Goal: Task Accomplishment & Management: Manage account settings

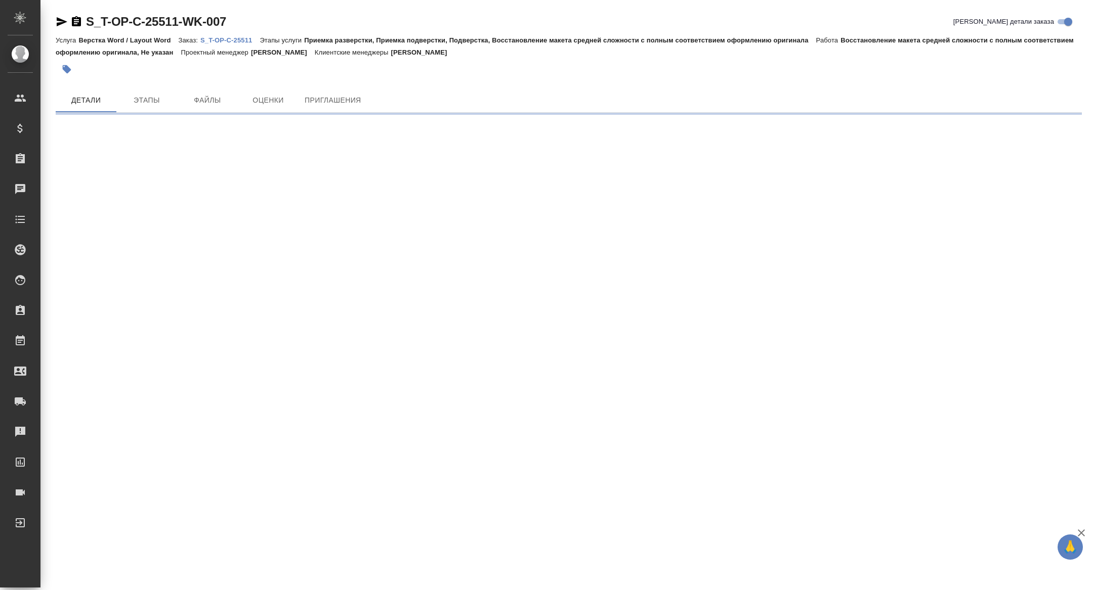
click at [55, 15] on div "S_T-OP-C-25511-WK-007 Кратко детали заказа Услуга Верстка Word / Layout Word За…" at bounding box center [568, 60] width 1037 height 120
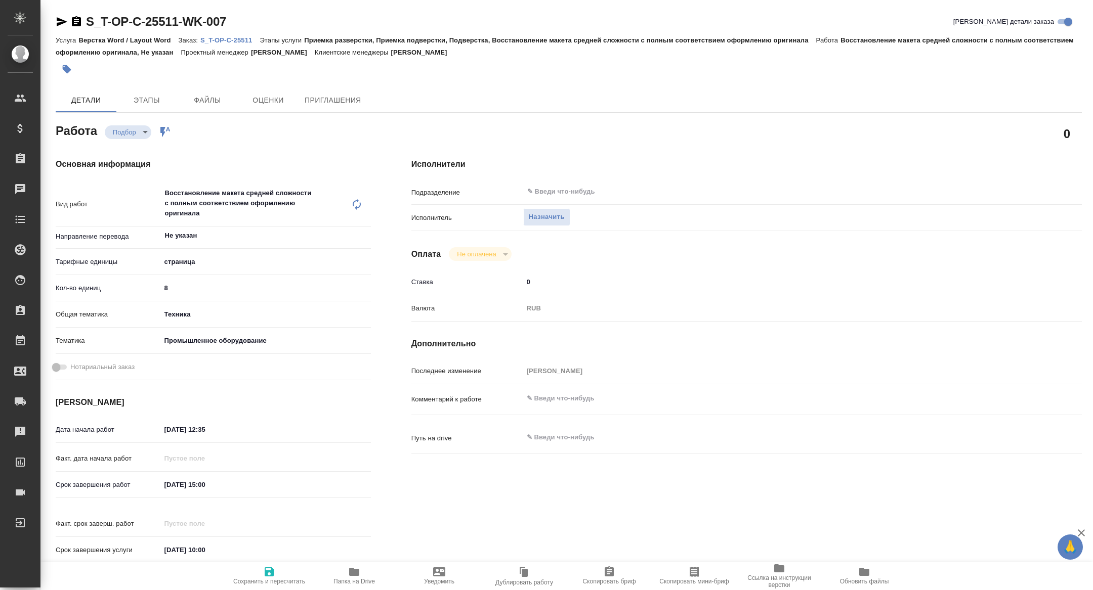
type textarea "x"
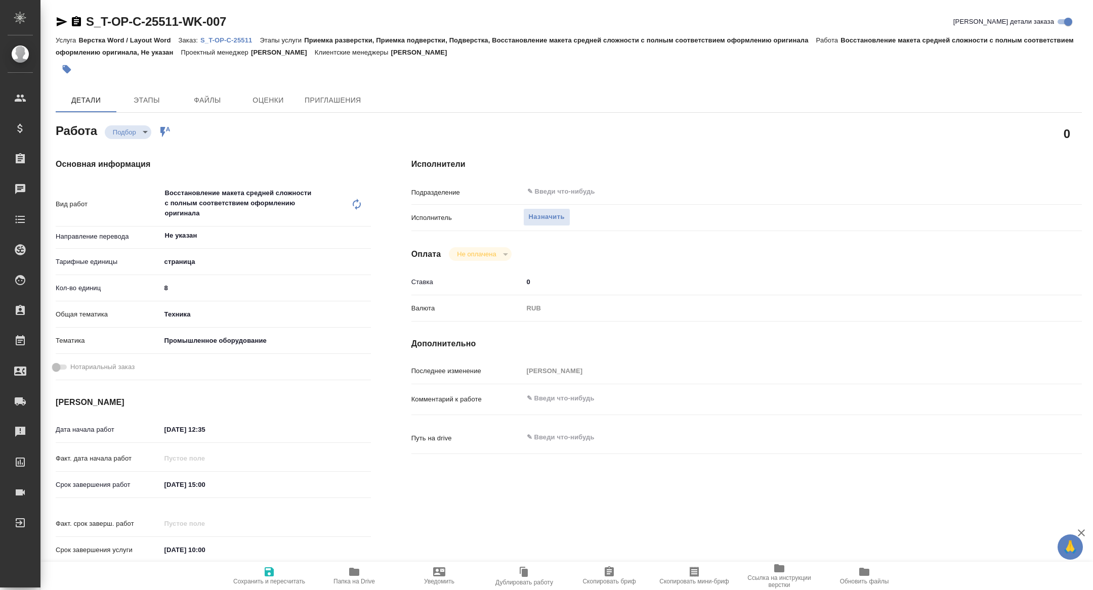
type textarea "x"
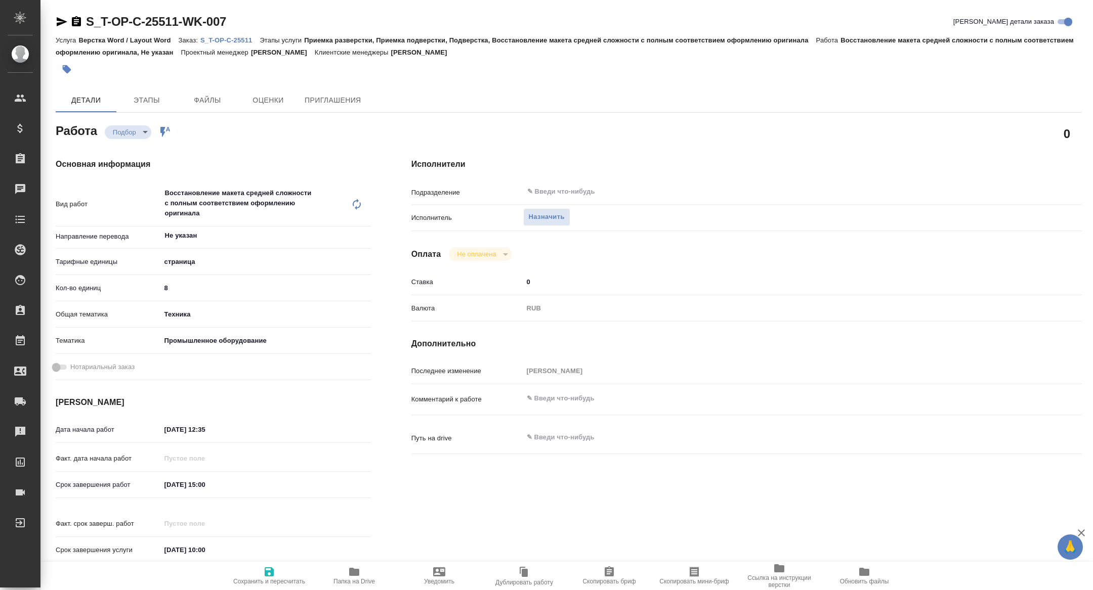
type textarea "x"
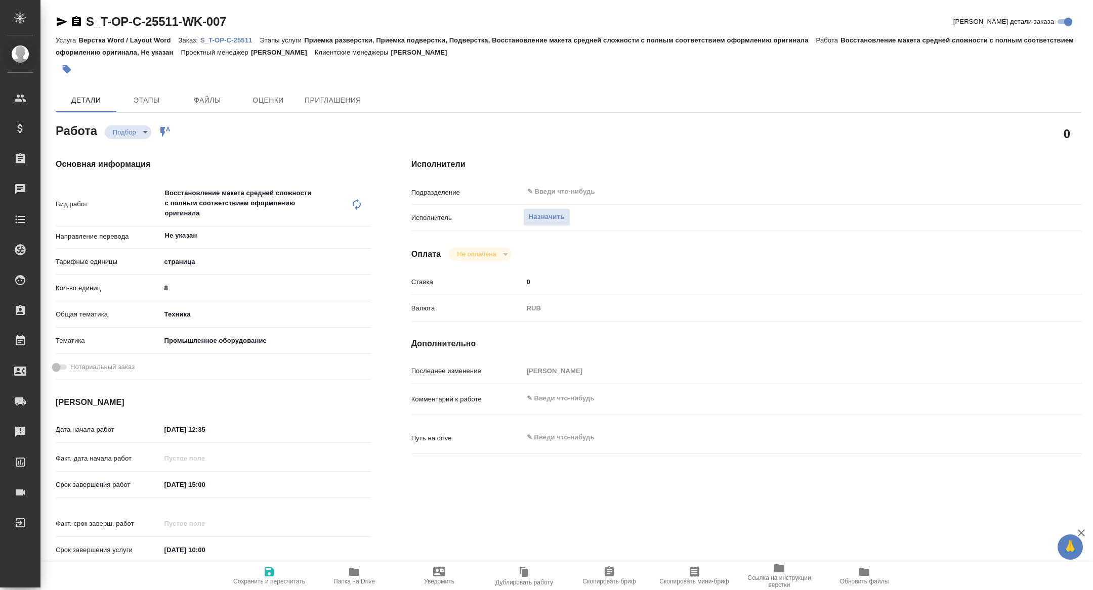
click at [57, 17] on icon "button" at bounding box center [62, 22] width 12 height 12
type textarea "x"
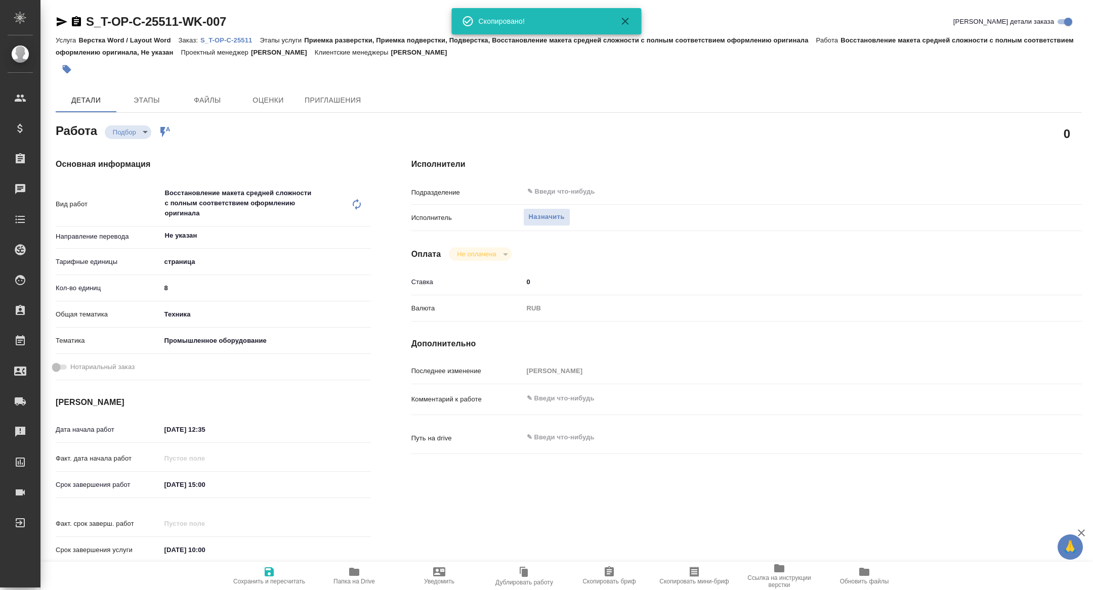
type textarea "x"
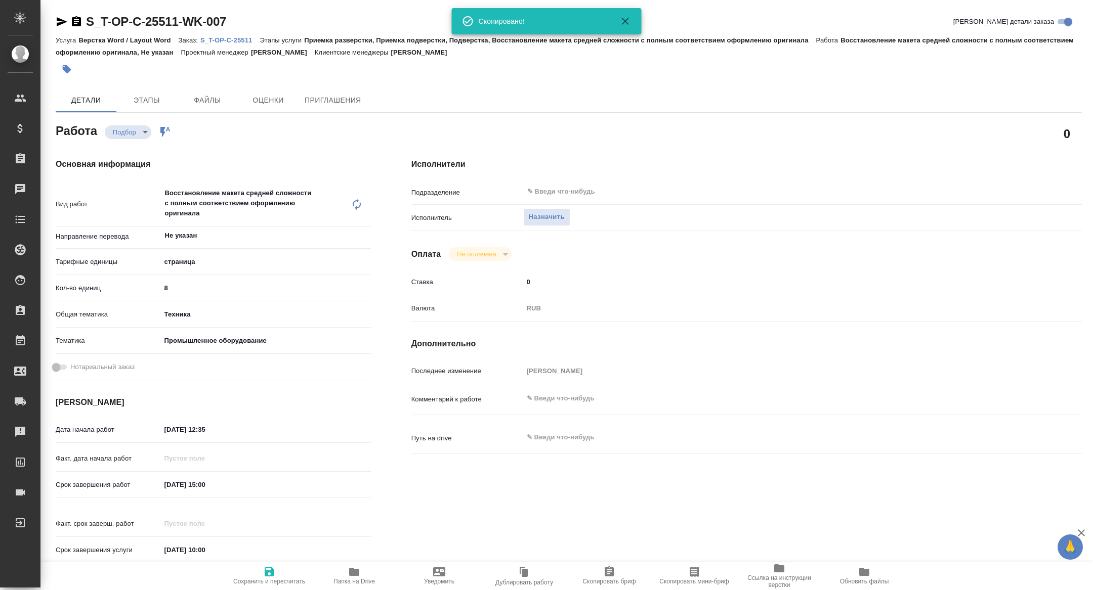
type textarea "x"
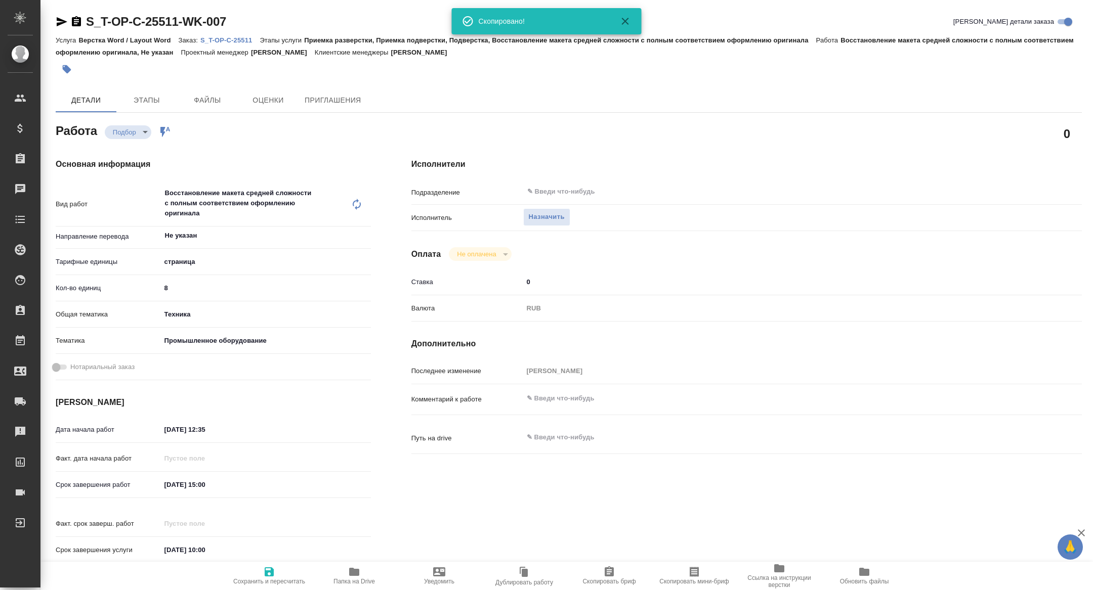
type textarea "x"
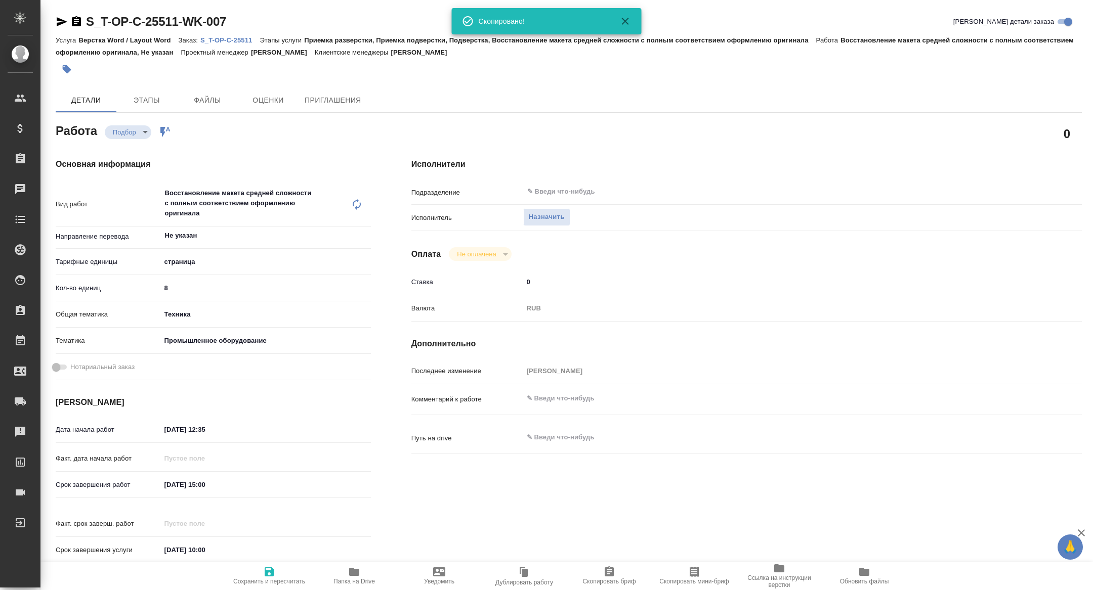
type textarea "x"
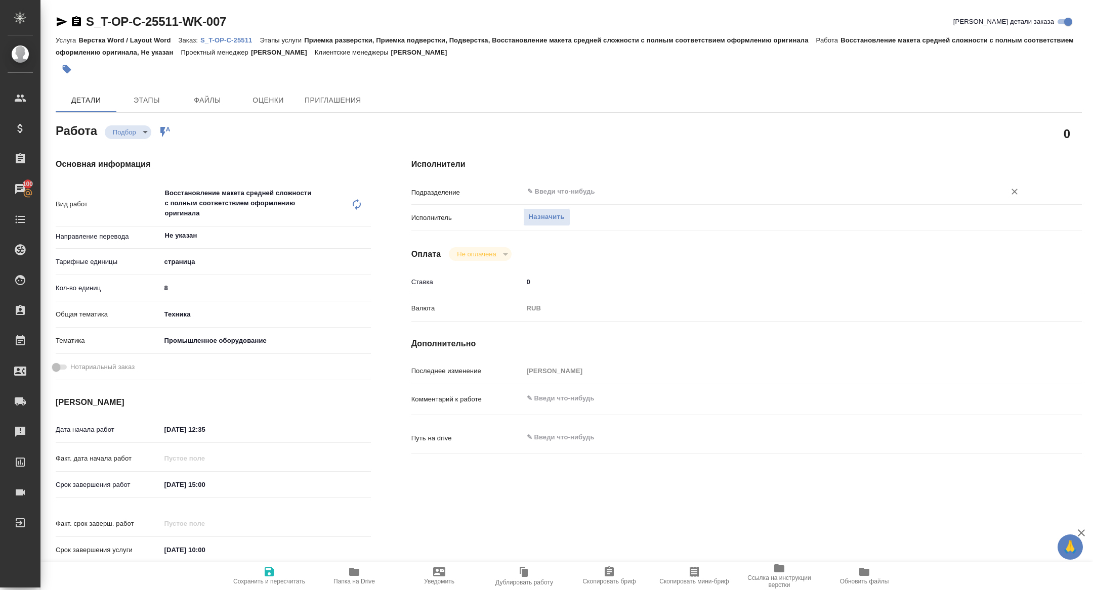
click at [565, 188] on input "text" at bounding box center [757, 192] width 463 height 12
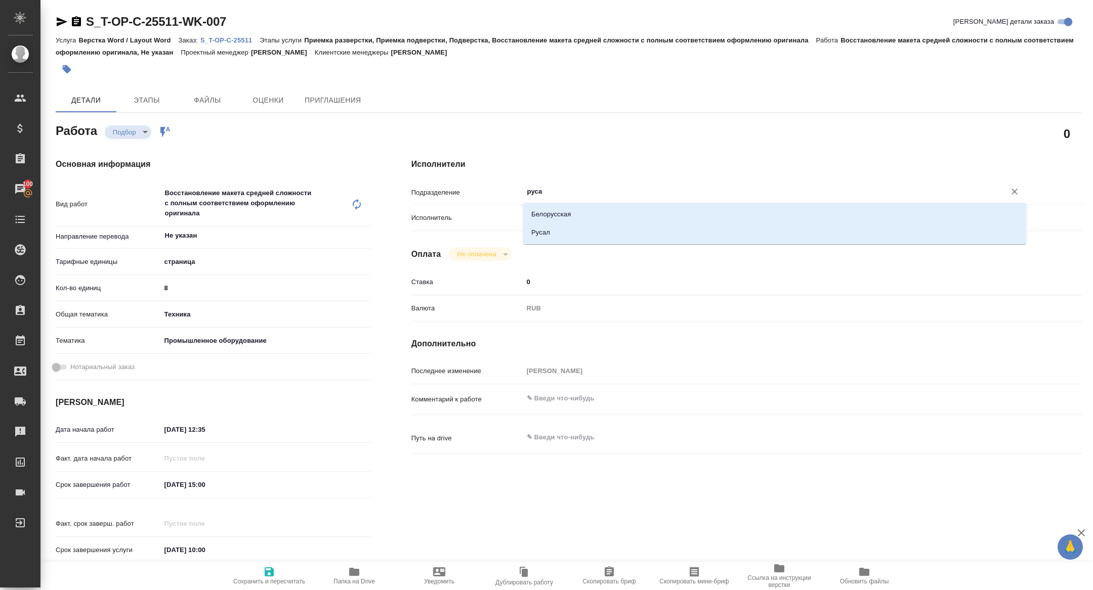
type input "русал"
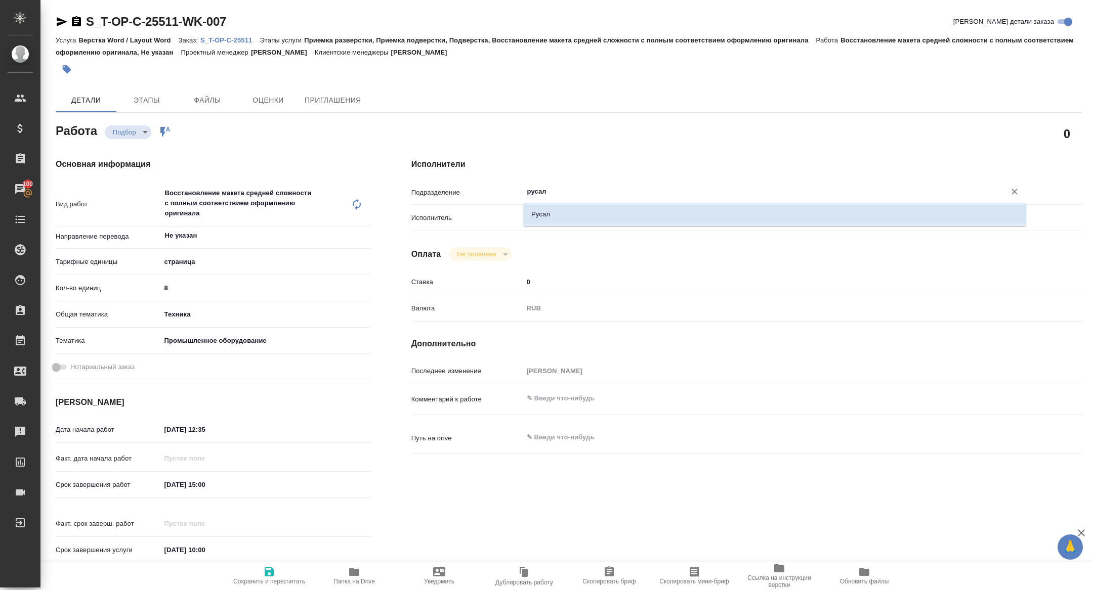
click at [570, 208] on li "Русал" at bounding box center [774, 214] width 503 height 18
type textarea "x"
type input "Русал"
type textarea "x"
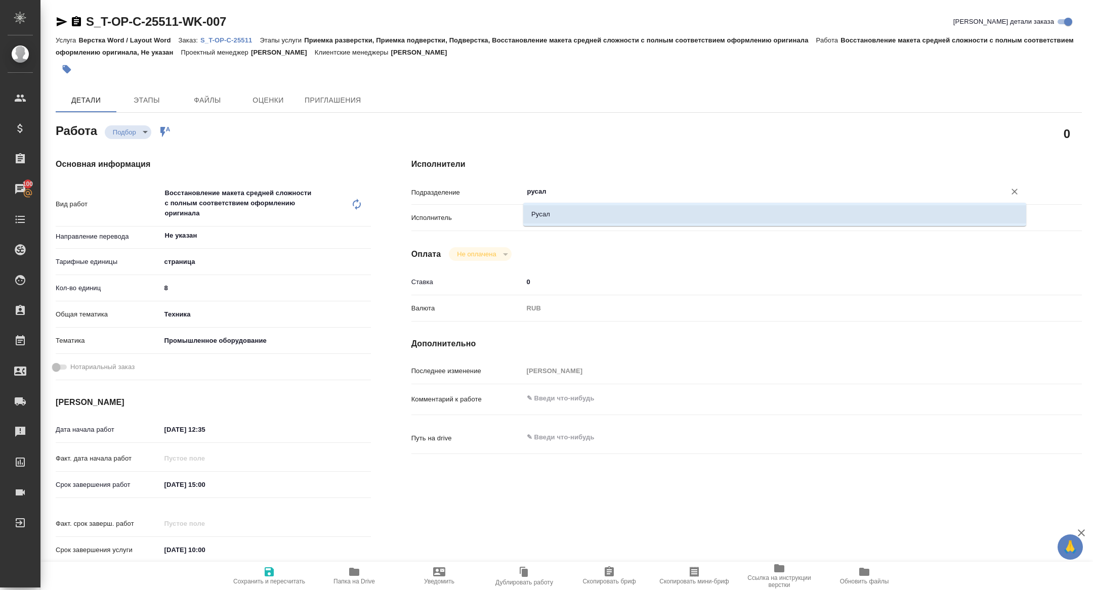
type textarea "x"
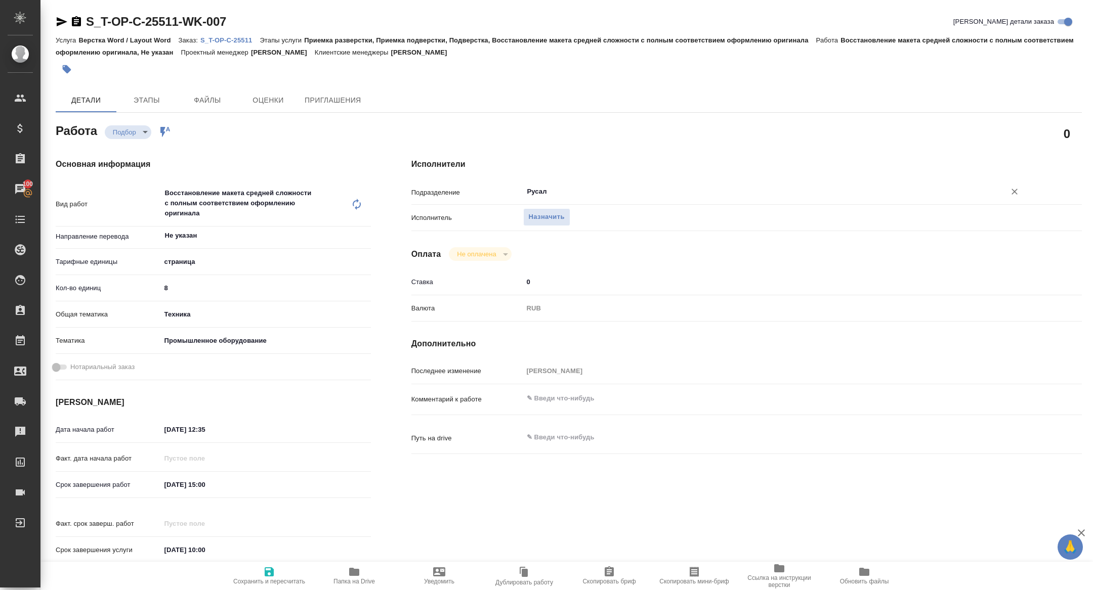
type input "Русал"
click at [272, 582] on span "Сохранить и пересчитать" at bounding box center [269, 581] width 72 height 7
type textarea "x"
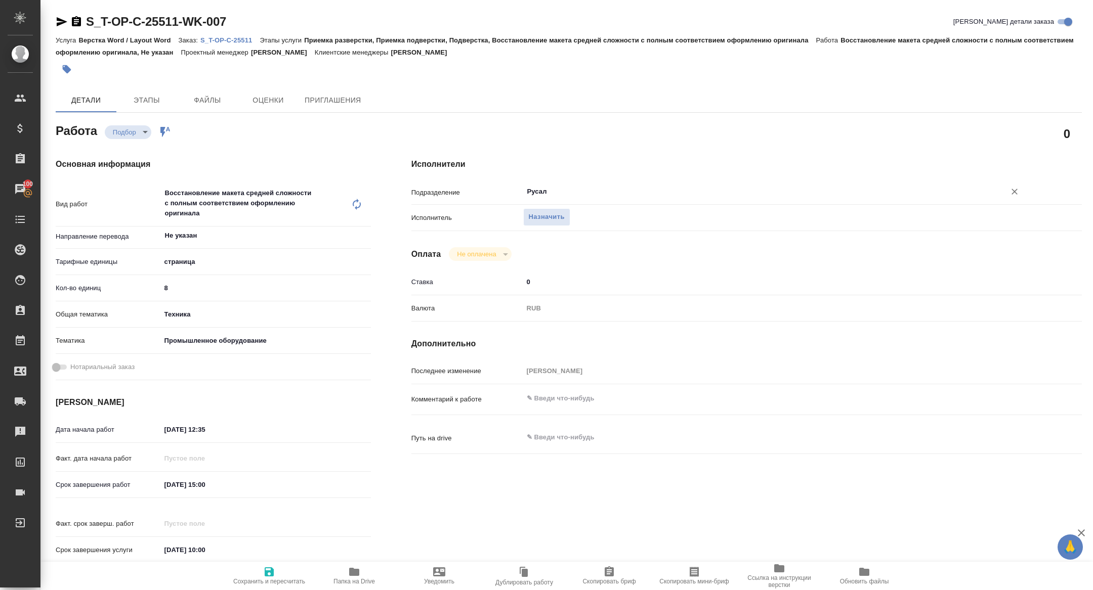
type textarea "x"
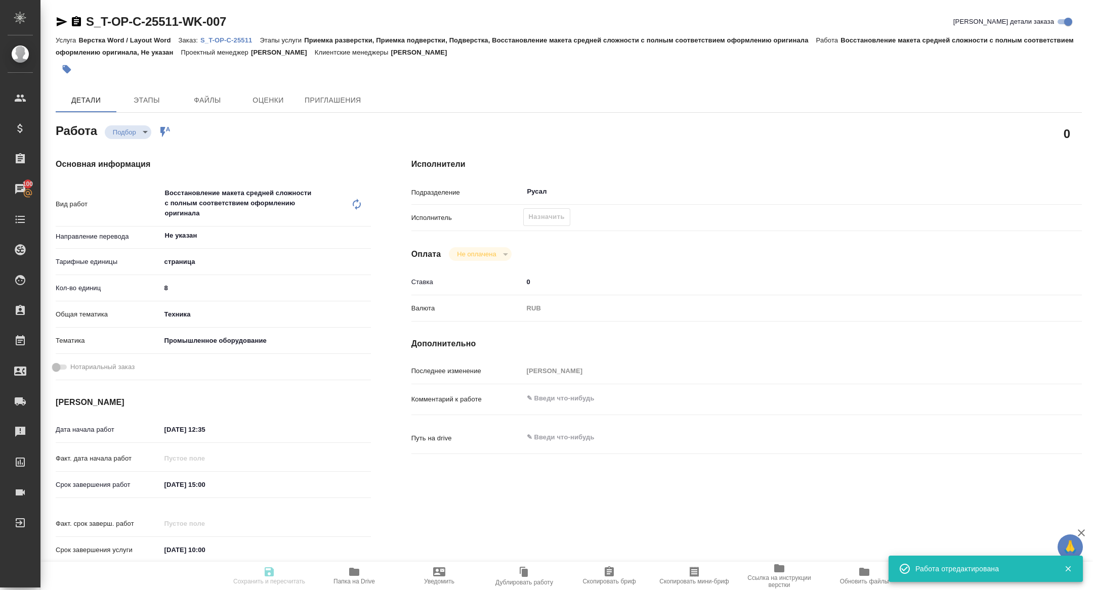
type textarea "x"
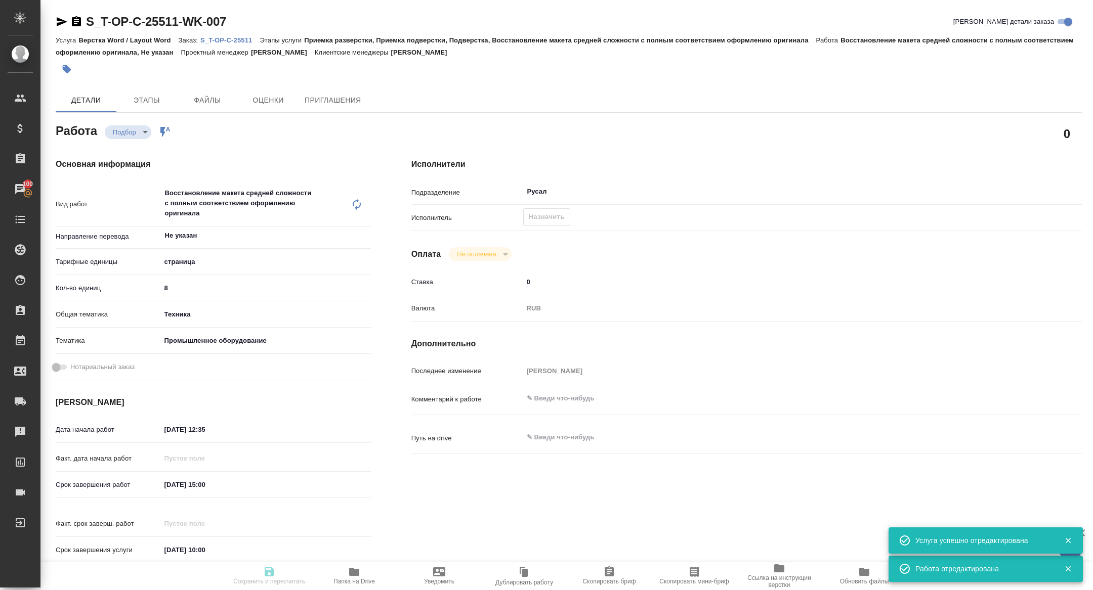
type input "recruiting"
type textarea "Восстановление макета средней сложности с полным соответствием оформлению ориги…"
type textarea "x"
type input "Не указан"
type input "5a8b1489cc6b4906c91bfdb2"
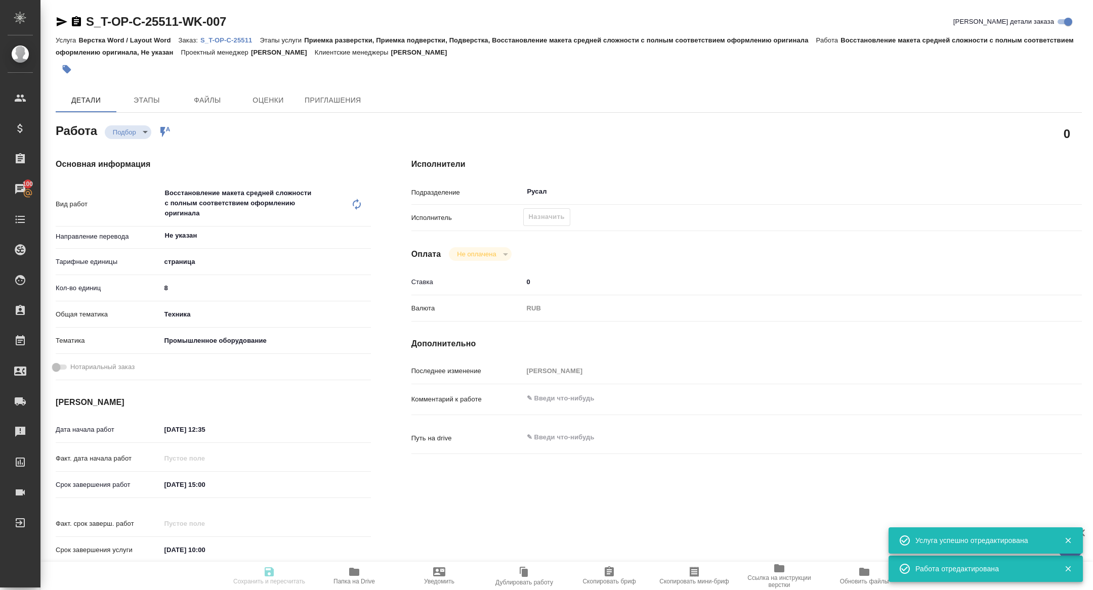
type input "8"
type input "tech"
type input "5f647205b73bc97568ca66bc"
type input "14.10.2025 12:35"
type input "14.10.2025 15:00"
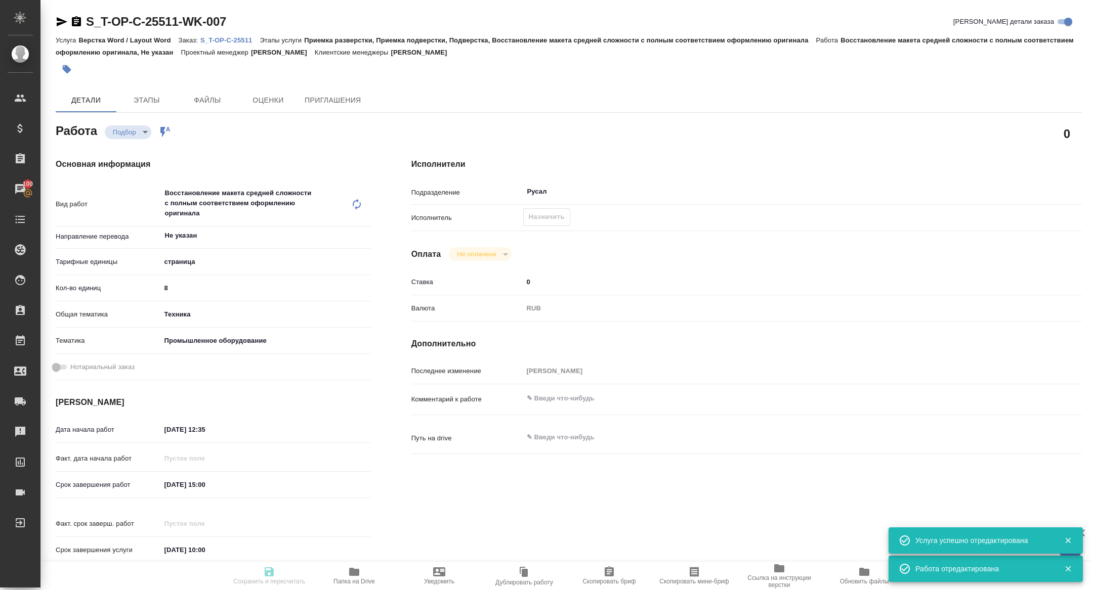
type input "16.10.2025 10:00"
type input "Русал"
type input "notPayed"
type input "0"
type input "RUB"
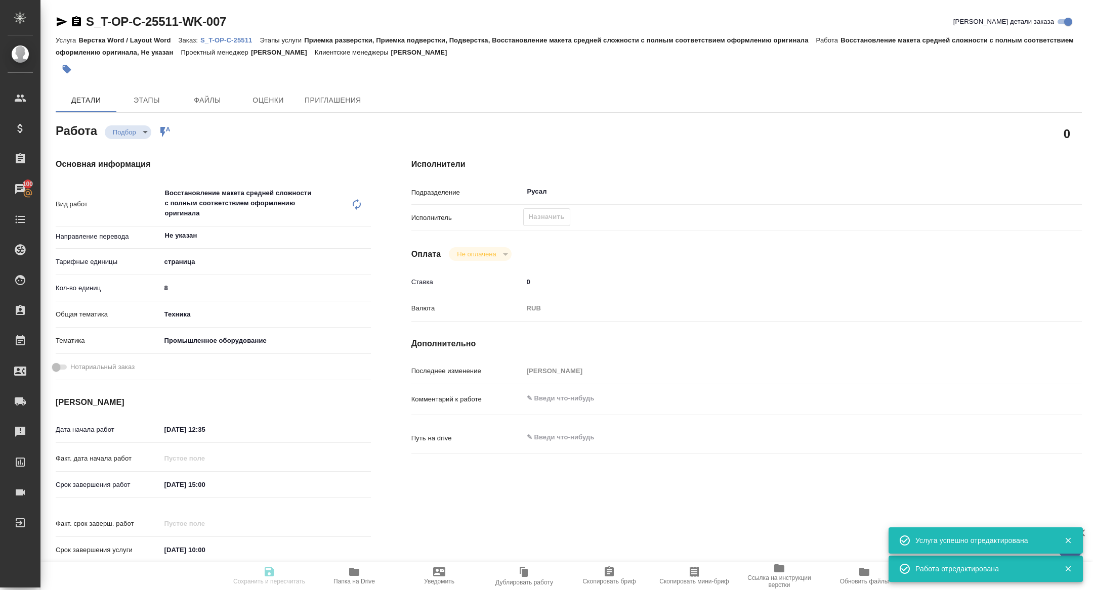
type input "[PERSON_NAME]"
type textarea "x"
type input "S_T-OP-C-25511"
type input "Т-ОП-С-47029"
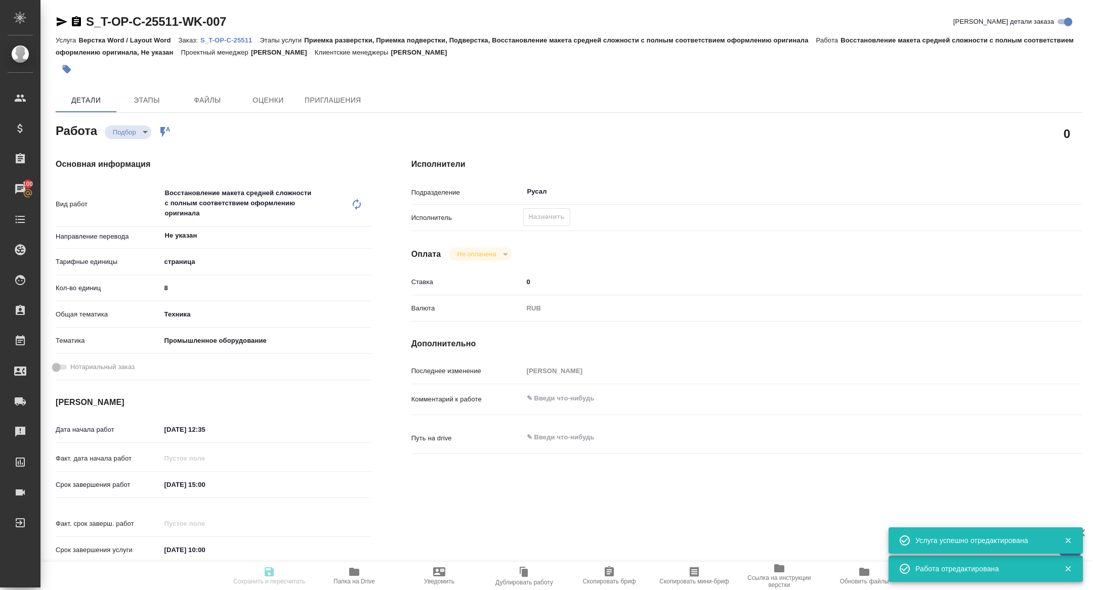
type input "Верстка Word / Layout Word"
type input "Приемка разверстки, Приемка подверстки, Подверстка, Восстановление макета средн…"
type input "Горленко Юлия"
type input "/Clients/Т-ОП-С_Русал Глобал Менеджмент/Orders/S_T-OP-C-25511"
type textarea "x"
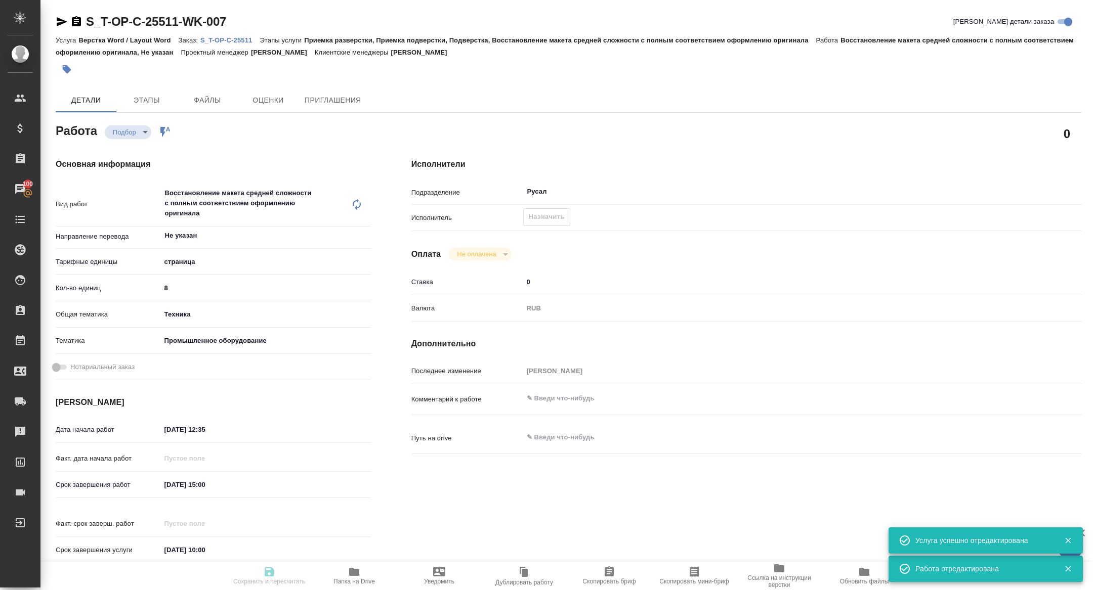
type textarea "x"
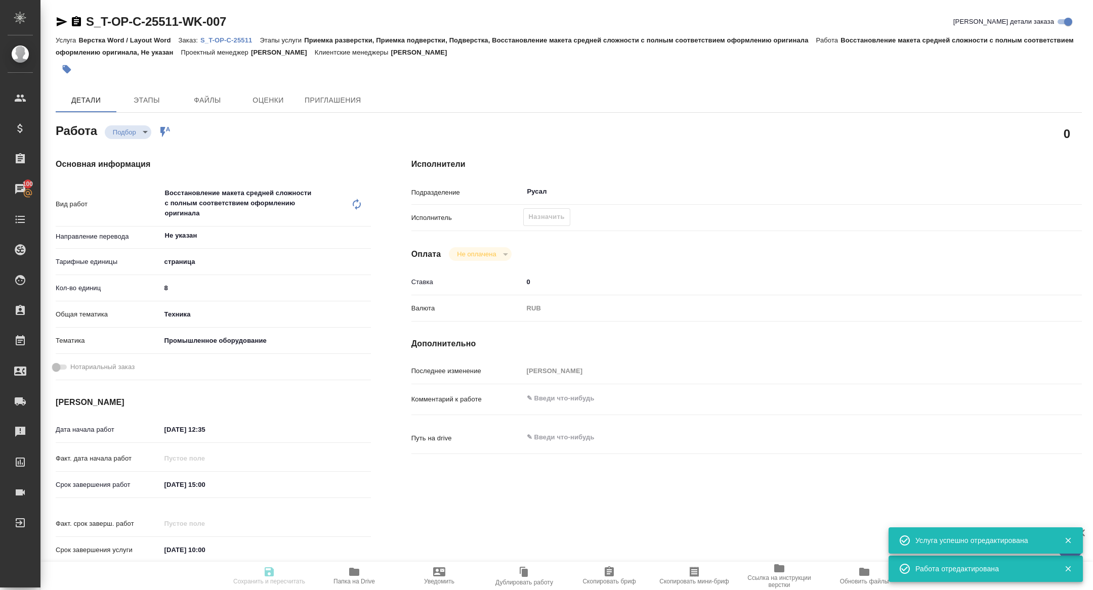
type textarea "x"
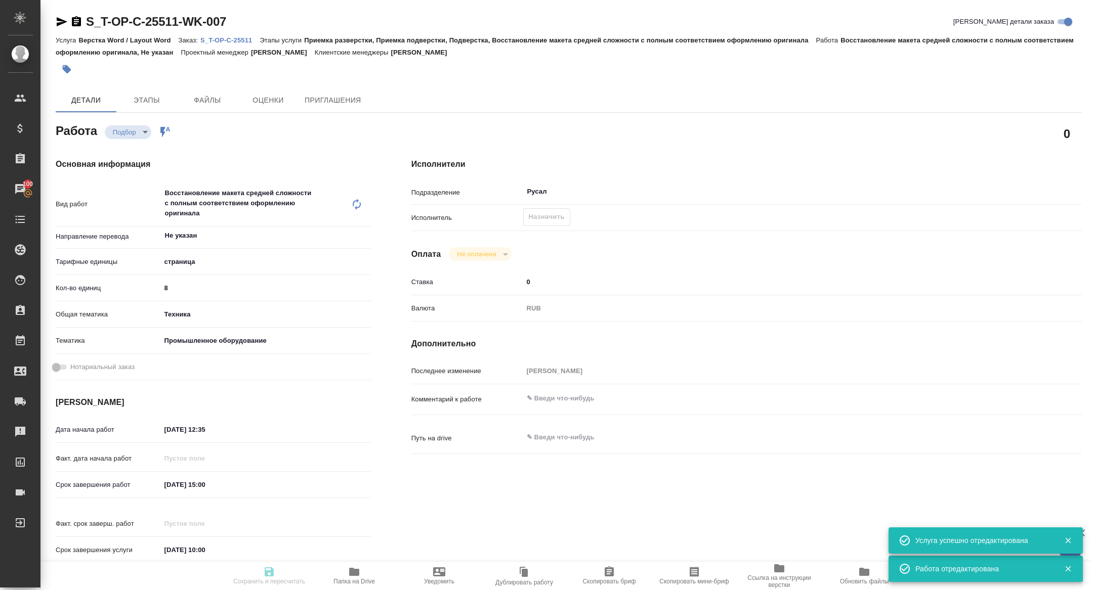
type textarea "x"
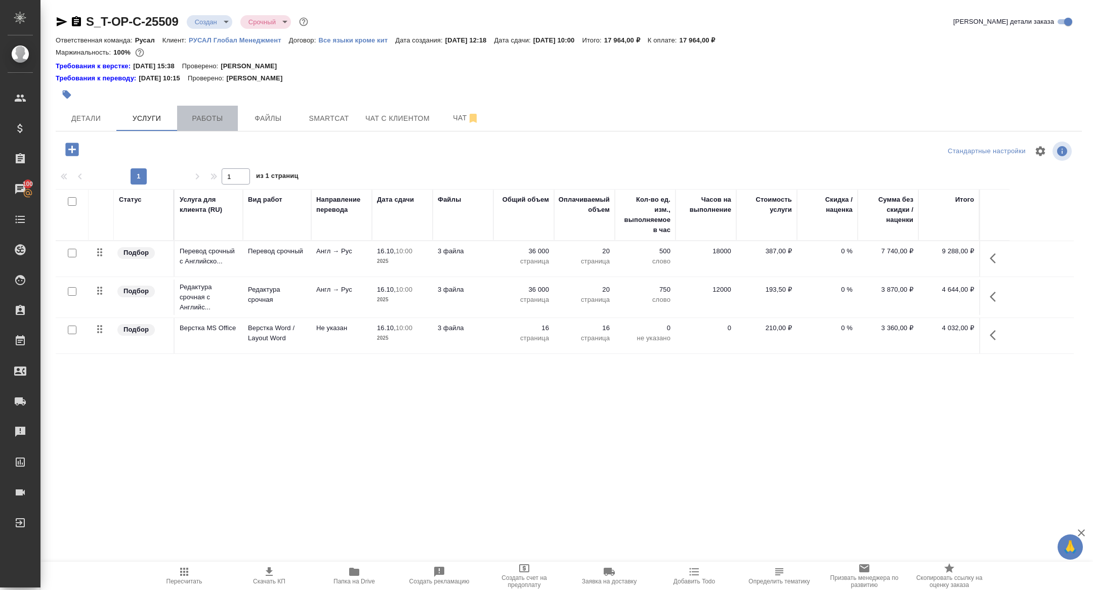
click at [218, 114] on span "Работы" at bounding box center [207, 118] width 49 height 13
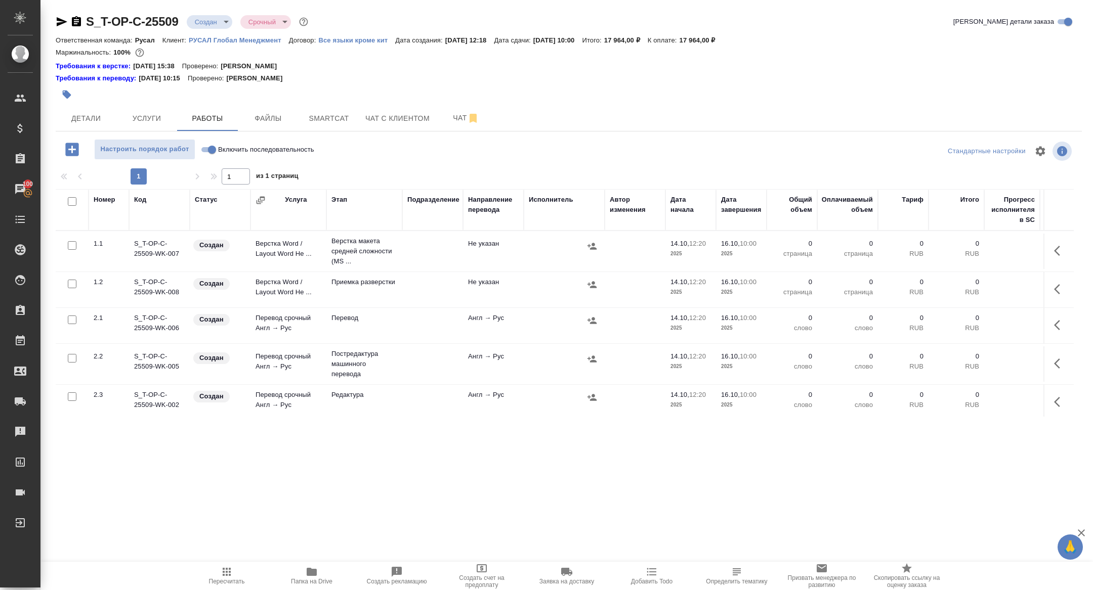
click at [1062, 248] on icon "button" at bounding box center [1060, 251] width 12 height 12
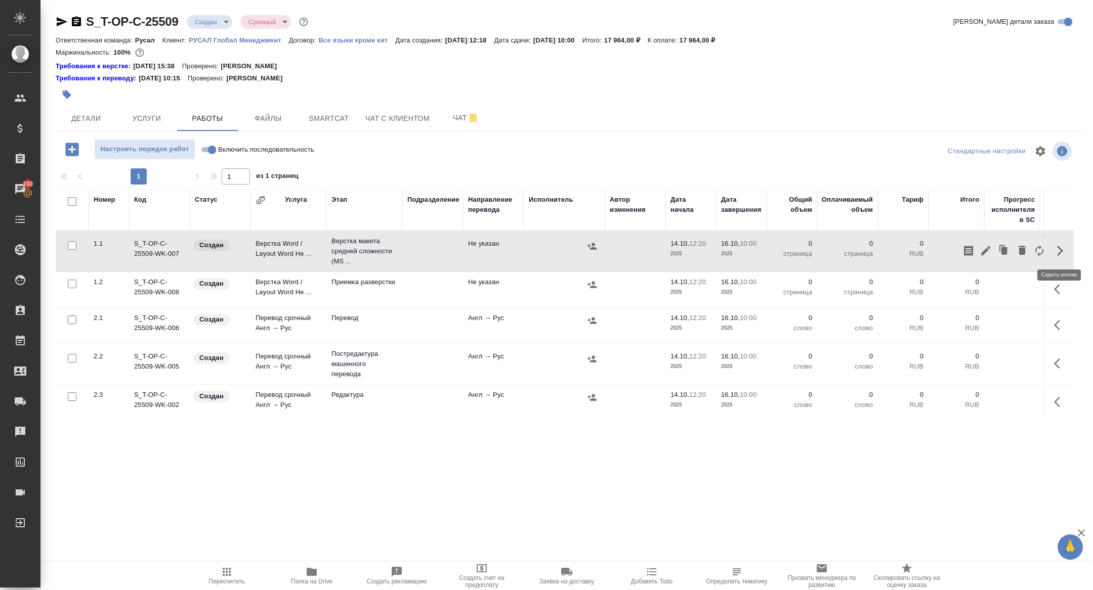
click at [1045, 248] on icon "button" at bounding box center [1039, 251] width 12 height 12
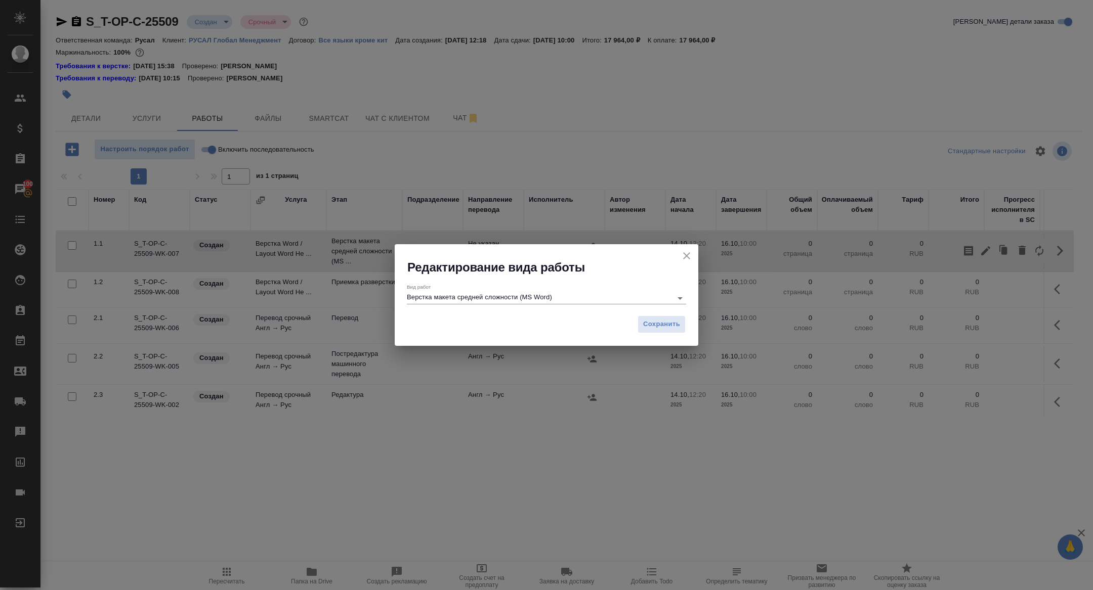
click at [471, 301] on input "Верстка макета средней сложности (MS Word)" at bounding box center [537, 298] width 260 height 12
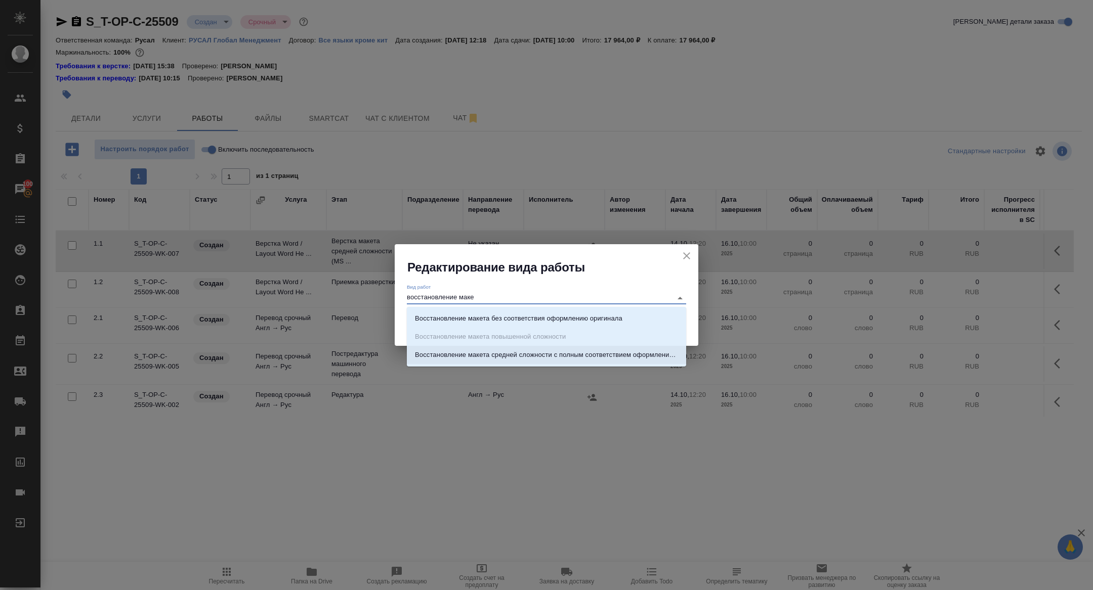
click at [498, 360] on li "Восстановление макета средней сложности с полным соответствием оформлению ориги…" at bounding box center [546, 355] width 279 height 18
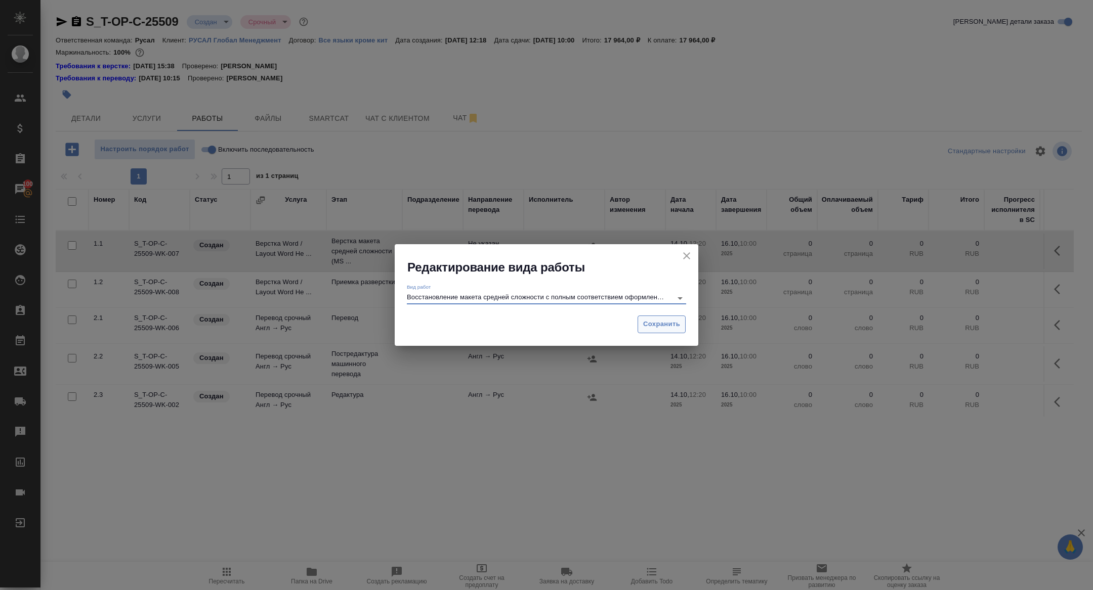
type input "Восстановление макета средней сложности с полным соответствием оформлению ориги…"
click at [678, 327] on span "Сохранить" at bounding box center [661, 325] width 37 height 12
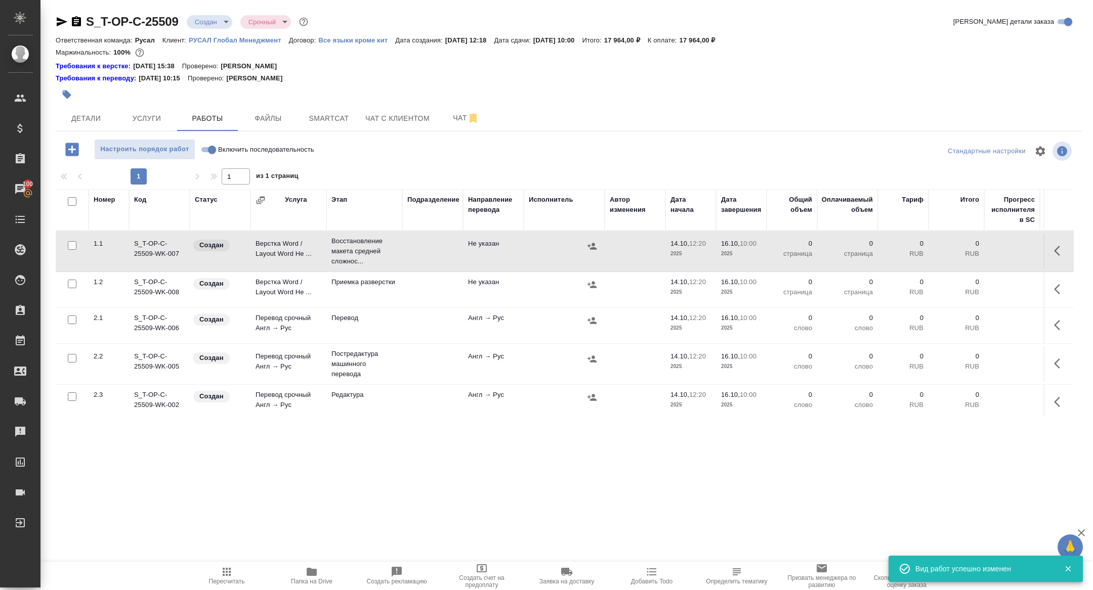
click at [1055, 247] on icon "button" at bounding box center [1060, 251] width 12 height 12
click at [984, 246] on icon "button" at bounding box center [986, 251] width 12 height 12
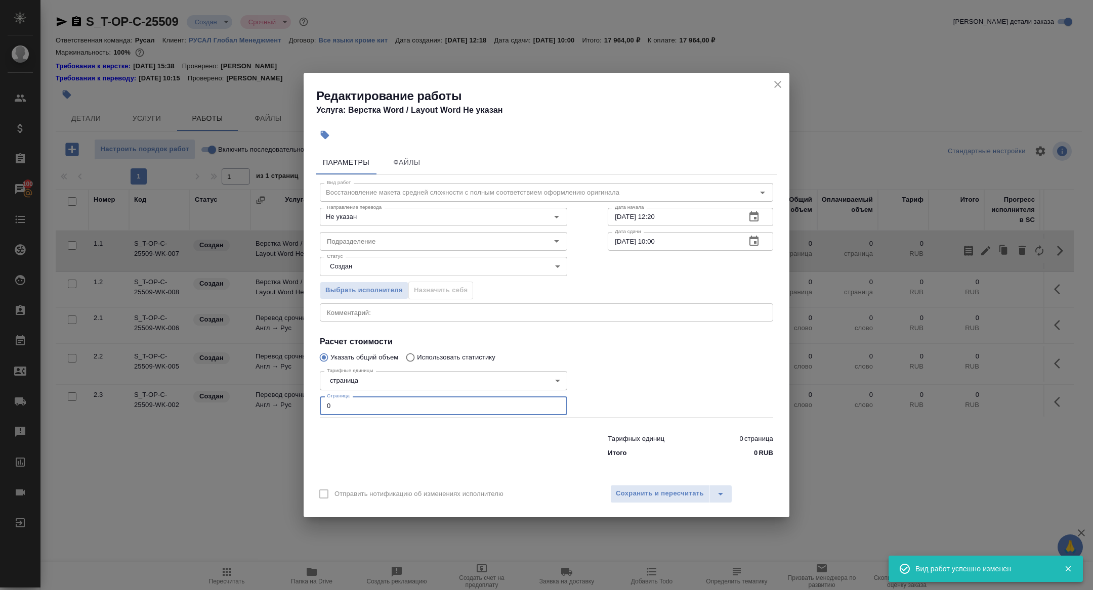
drag, startPoint x: 335, startPoint y: 408, endPoint x: 278, endPoint y: 404, distance: 56.8
click at [279, 404] on div "Редактирование работы Услуга: Верстка Word / Layout Word Не указан Параметры Фа…" at bounding box center [546, 295] width 1093 height 590
type input "1"
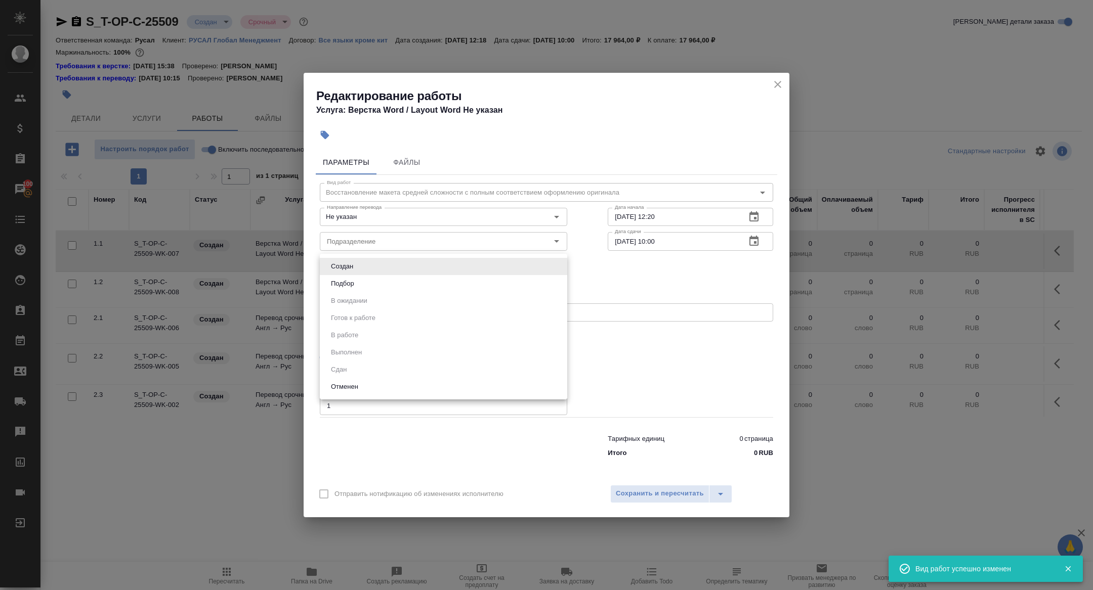
click at [353, 271] on body "🙏 .cls-1 fill:#fff; AWATERA Zhuravleva Alexandra Клиенты Спецификации Заказы 10…" at bounding box center [546, 295] width 1093 height 590
click at [353, 281] on button "Подбор" at bounding box center [342, 283] width 29 height 11
type input "recruiting"
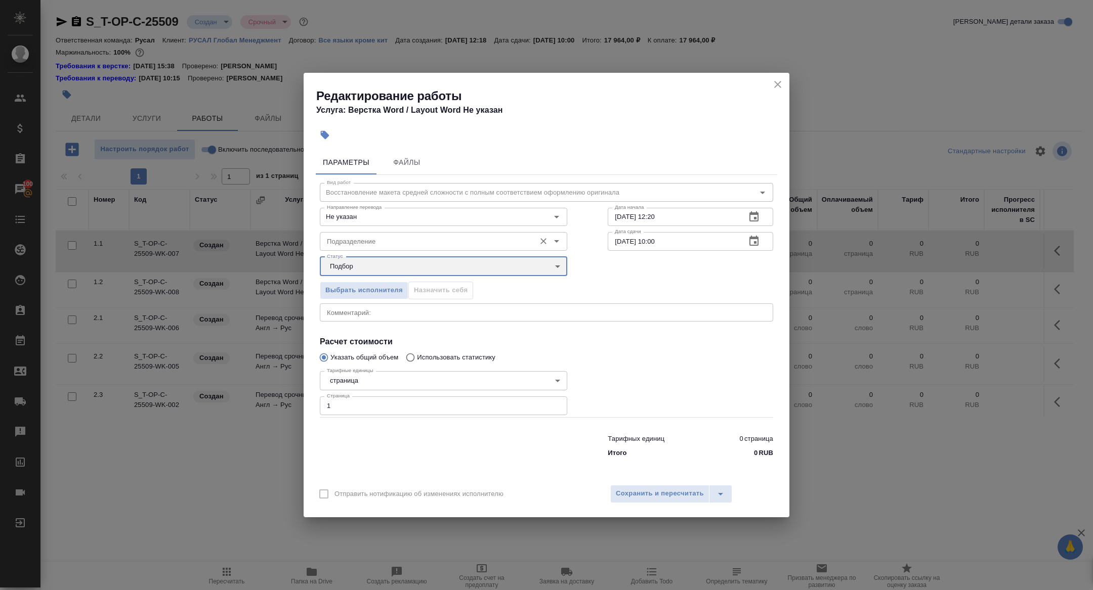
click at [352, 234] on div "Подразделение" at bounding box center [443, 241] width 247 height 18
click at [753, 240] on icon "button" at bounding box center [754, 241] width 12 height 12
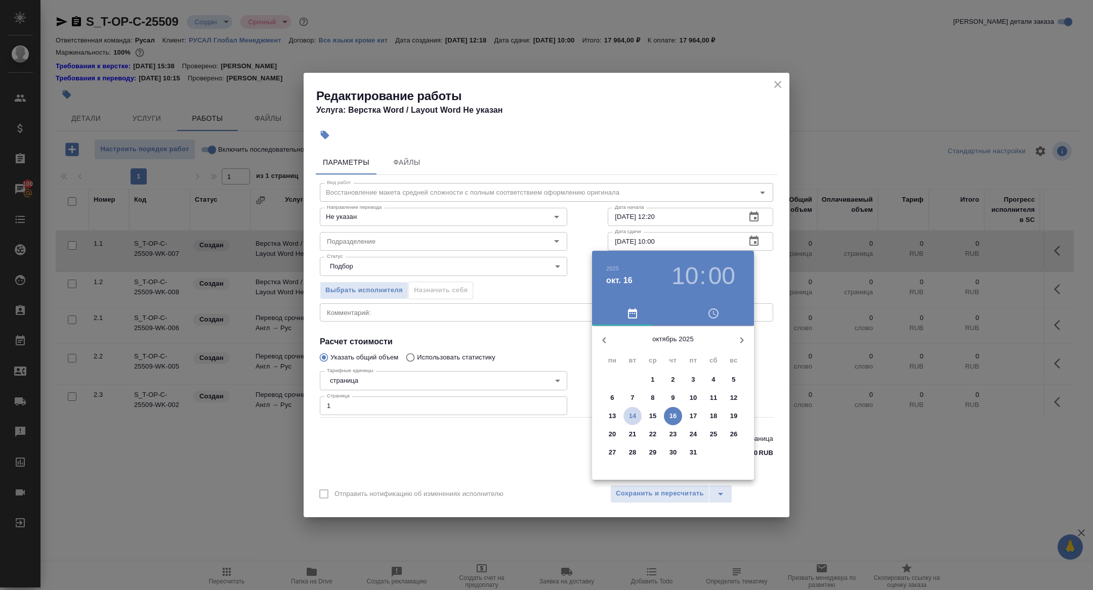
click at [634, 412] on p "14" at bounding box center [633, 416] width 8 height 10
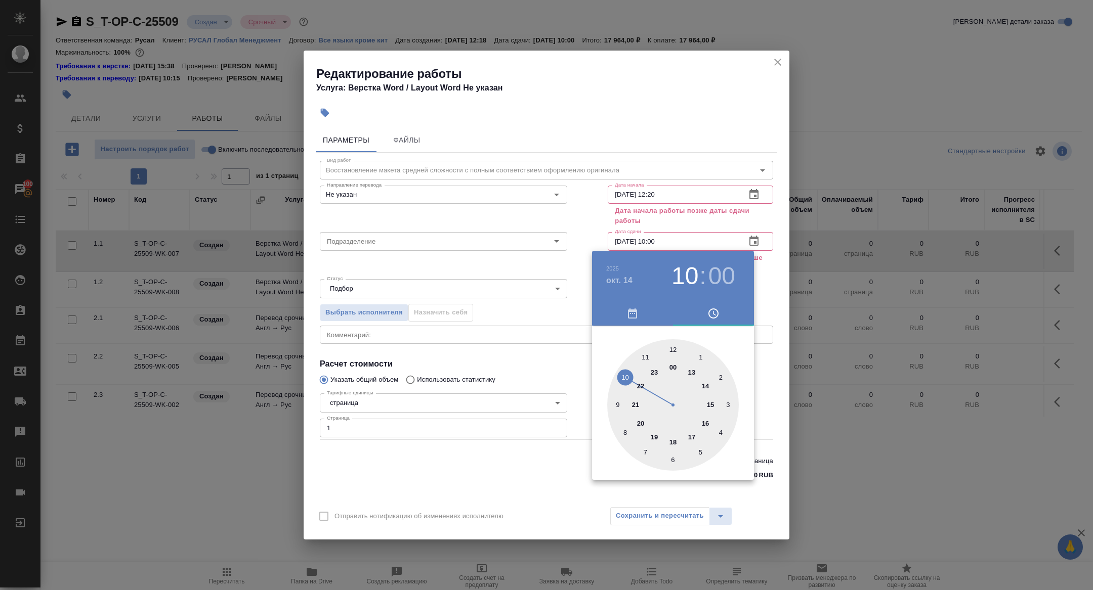
type input "[DATE] 14:00"
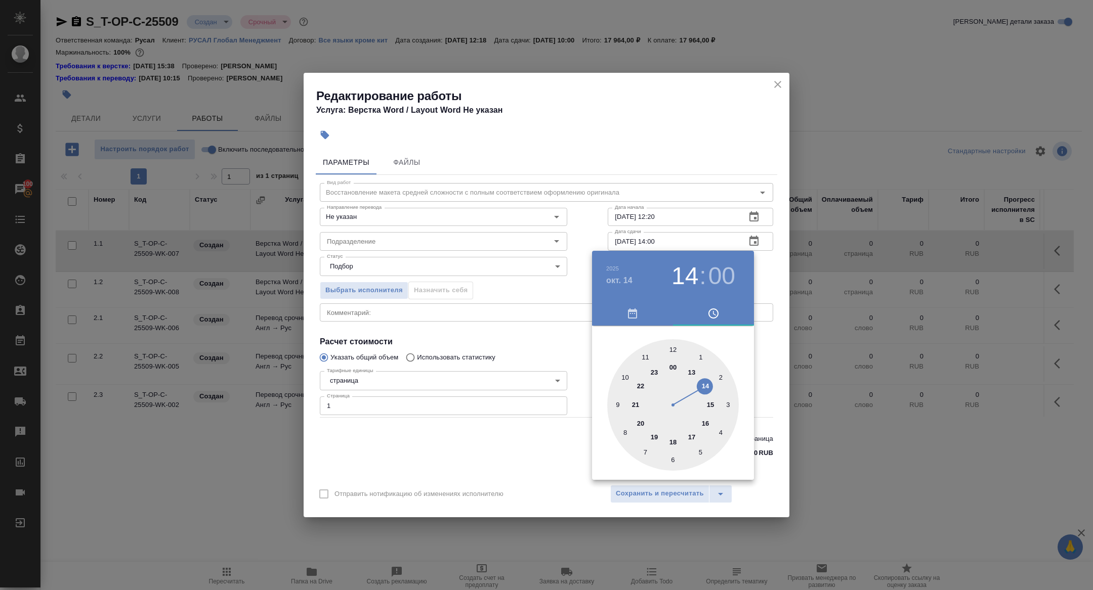
click at [707, 383] on div at bounding box center [673, 405] width 132 height 132
click at [547, 455] on div at bounding box center [546, 295] width 1093 height 590
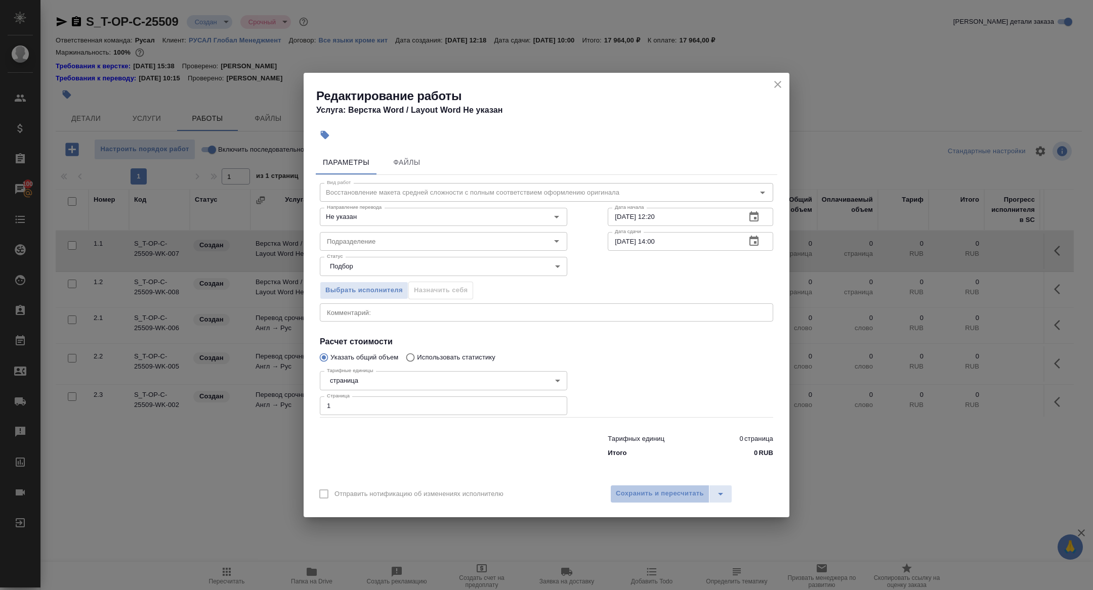
click at [656, 489] on span "Сохранить и пересчитать" at bounding box center [660, 494] width 88 height 12
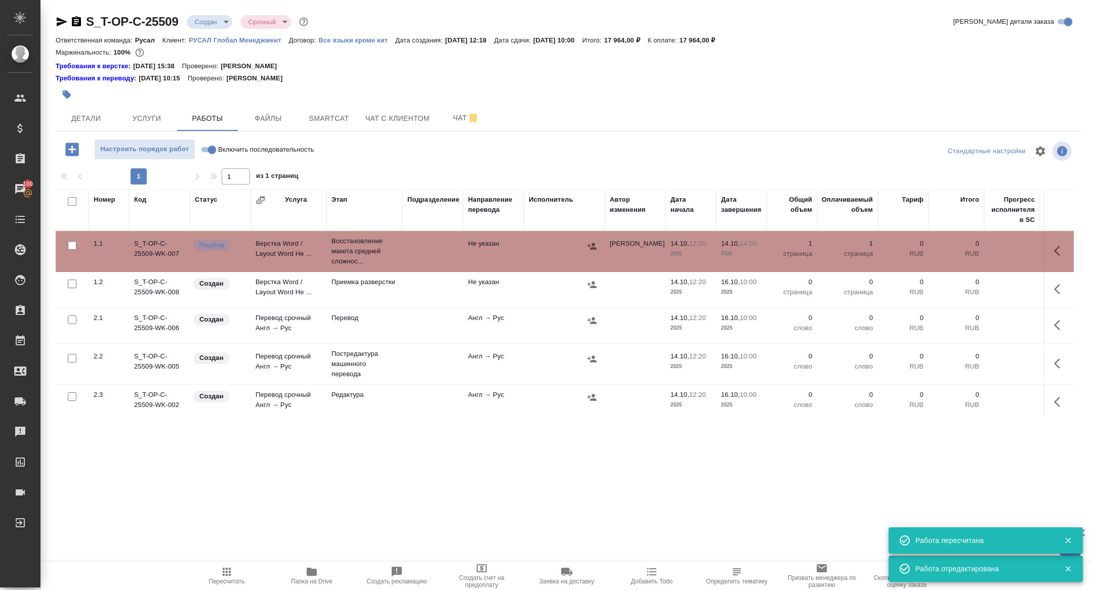
click at [206, 150] on input "Включить последовательность" at bounding box center [212, 150] width 36 height 12
checkbox input "true"
click at [204, 17] on body "🙏 .cls-1 fill:#fff; AWATERA Zhuravleva Alexandra Клиенты Спецификации Заказы 10…" at bounding box center [546, 295] width 1093 height 590
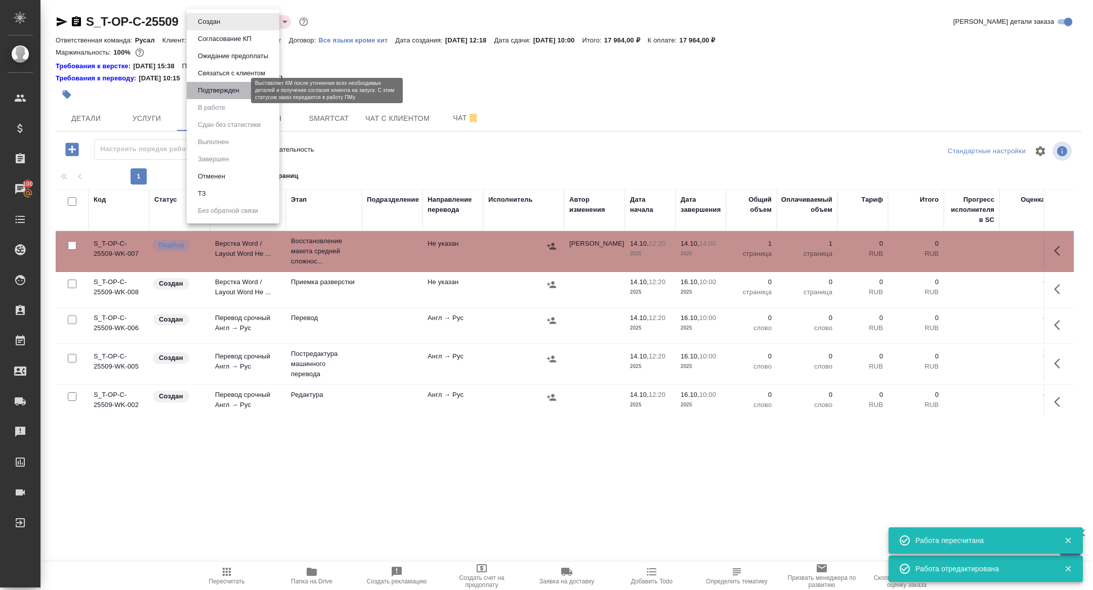
click at [226, 94] on button "Подтвержден" at bounding box center [219, 90] width 48 height 11
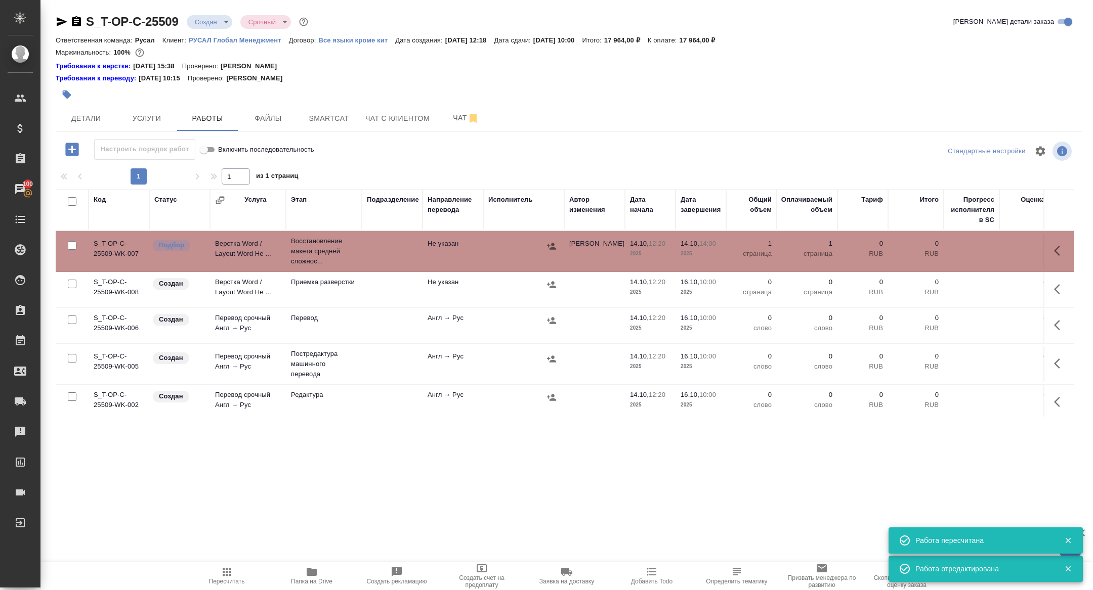
click at [244, 265] on td "Верстка Word / Layout Word Не ..." at bounding box center [248, 251] width 76 height 35
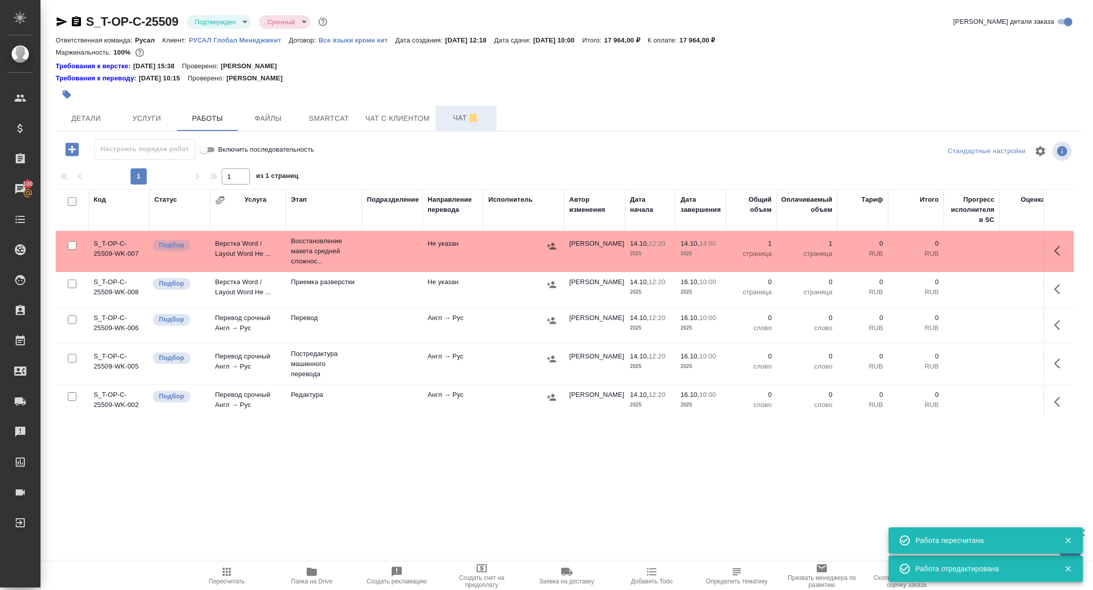
click at [454, 129] on button "Чат" at bounding box center [466, 118] width 61 height 25
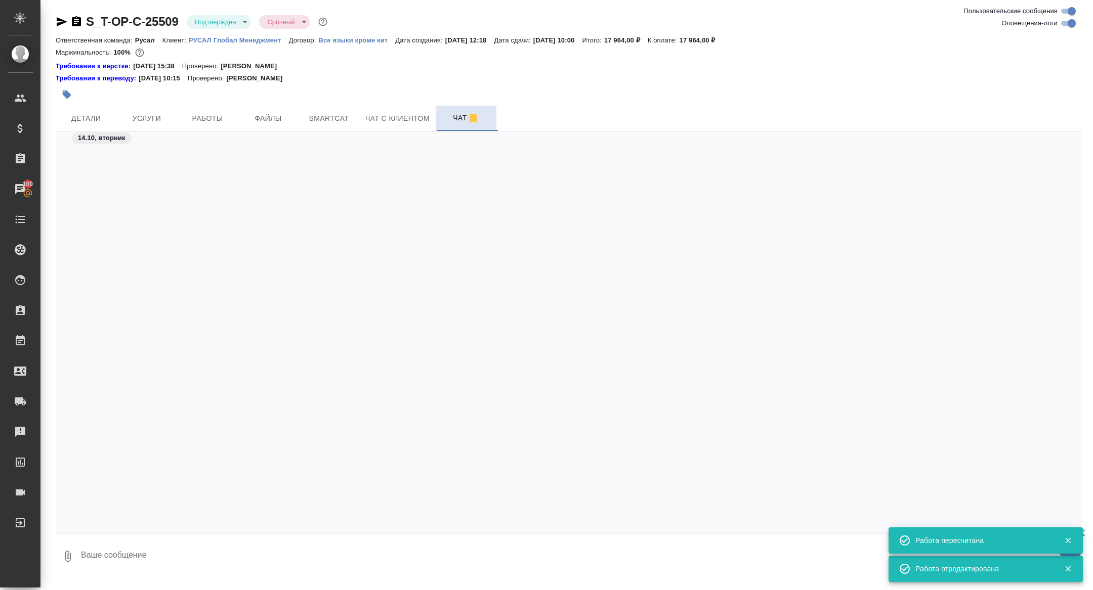
scroll to position [1571, 0]
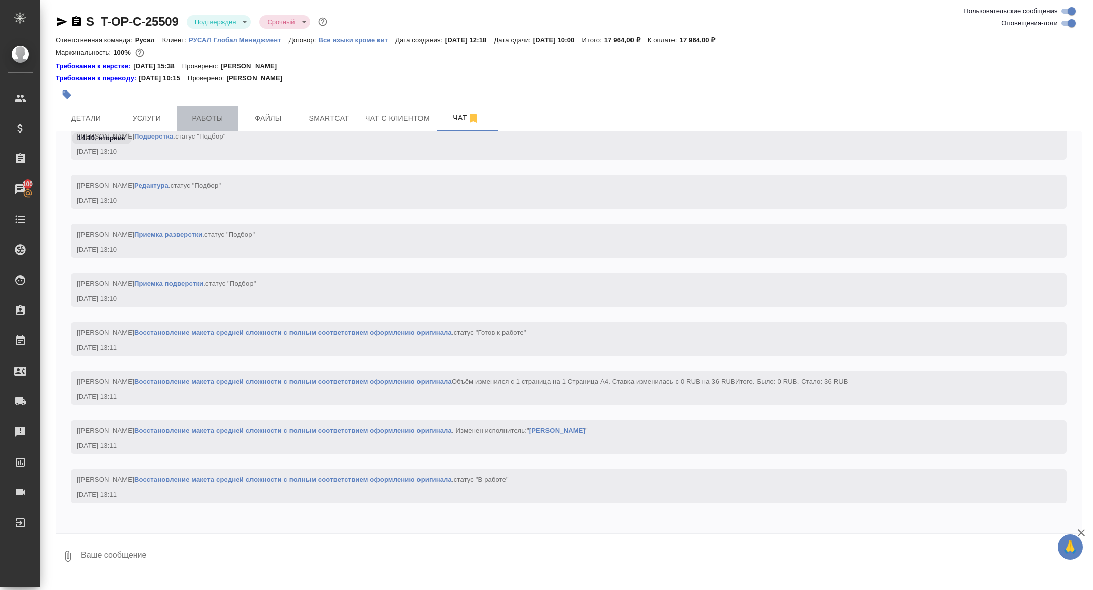
click at [218, 111] on button "Работы" at bounding box center [207, 118] width 61 height 25
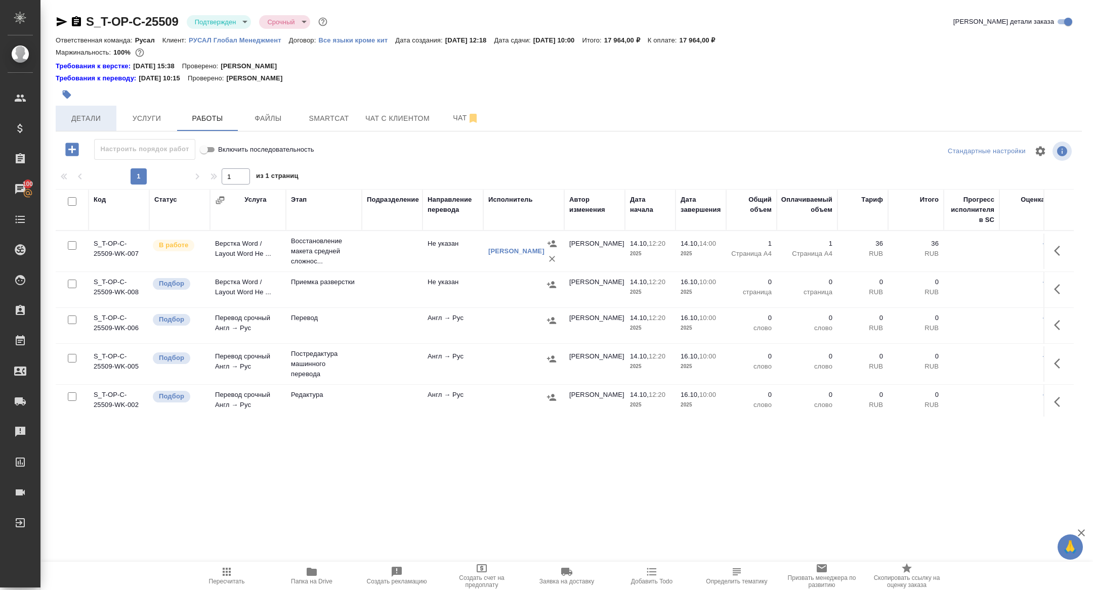
click at [81, 119] on span "Детали" at bounding box center [86, 118] width 49 height 13
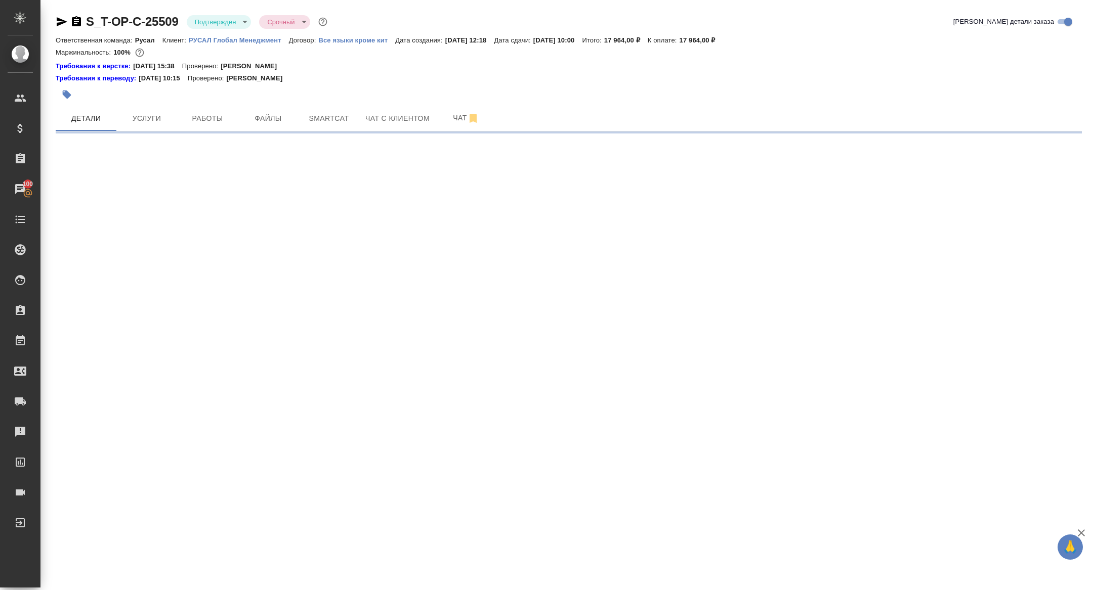
select select "RU"
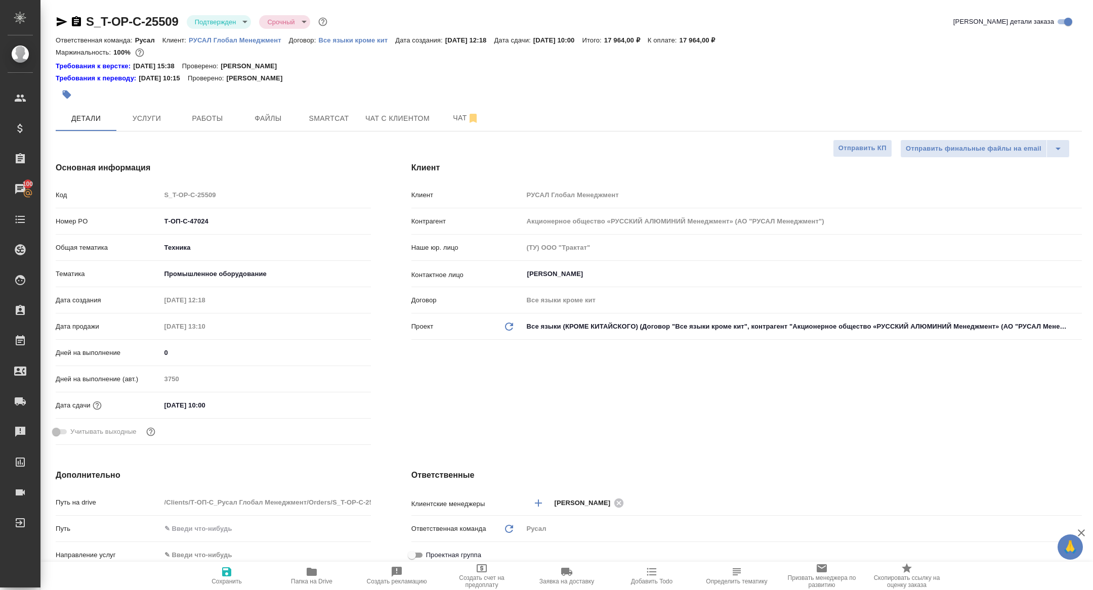
type textarea "x"
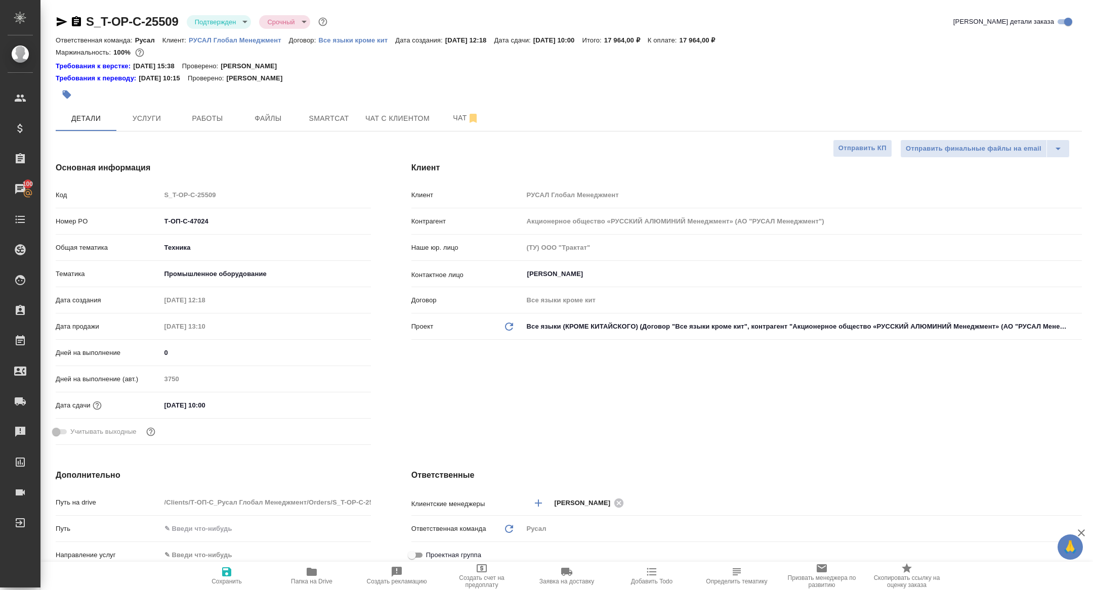
type textarea "x"
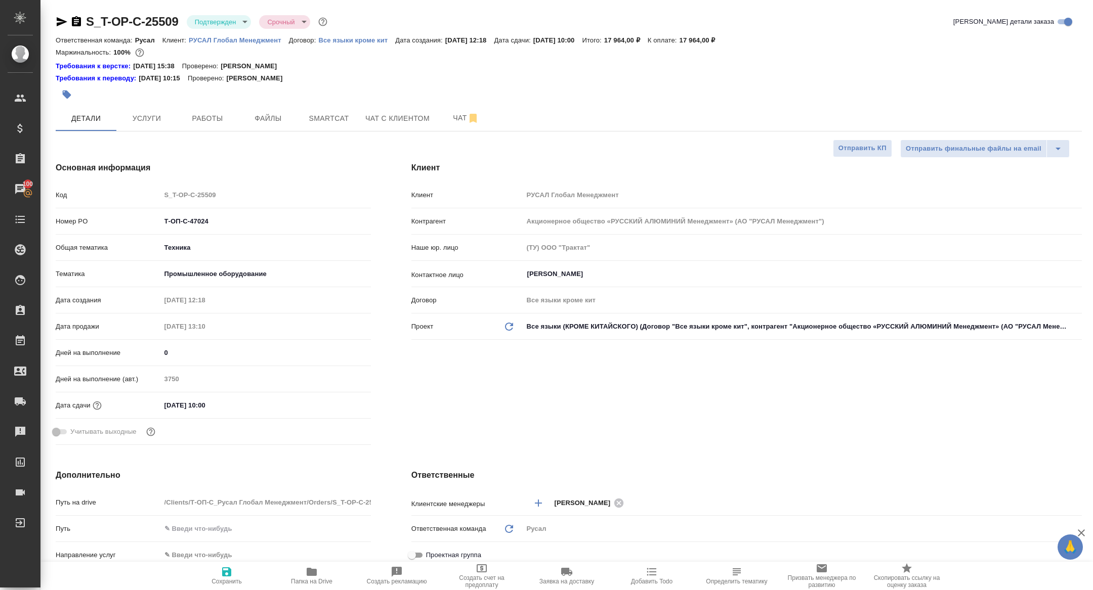
type textarea "x"
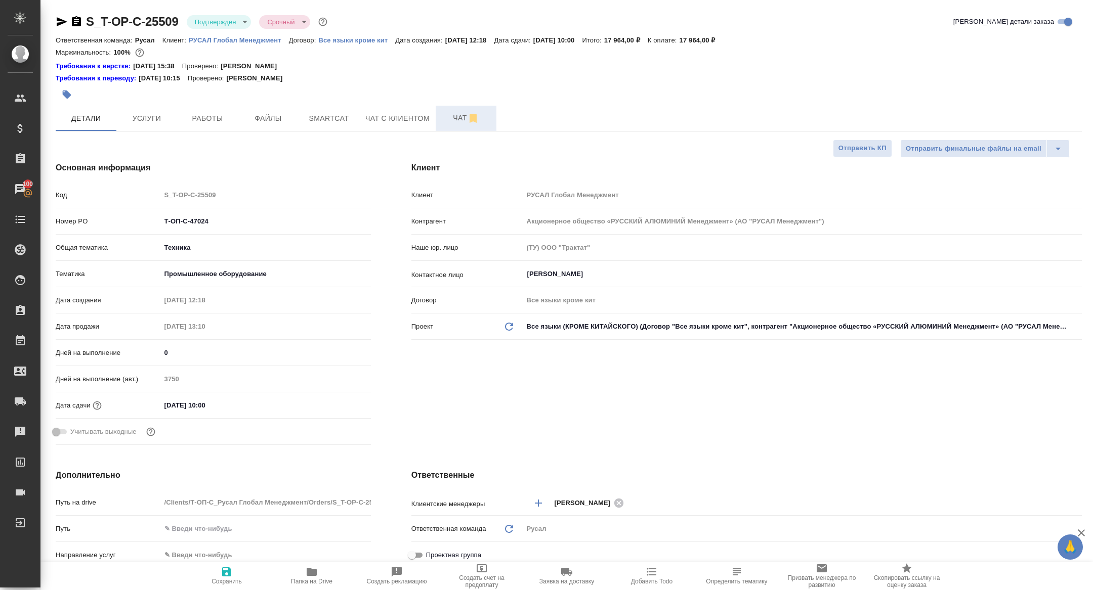
click at [458, 124] on span "Чат" at bounding box center [466, 118] width 49 height 13
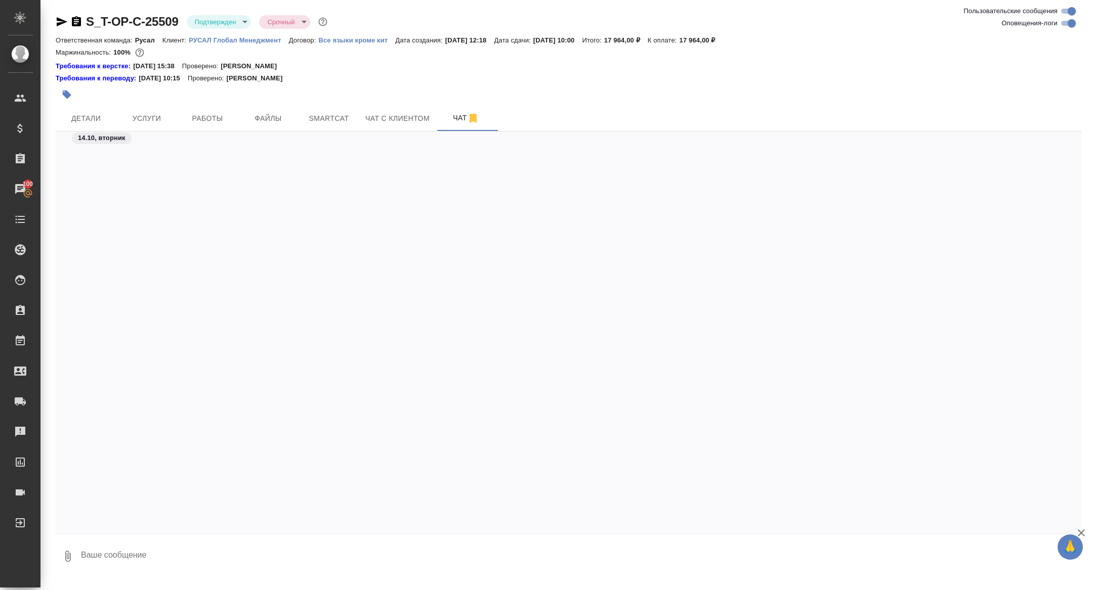
scroll to position [1571, 0]
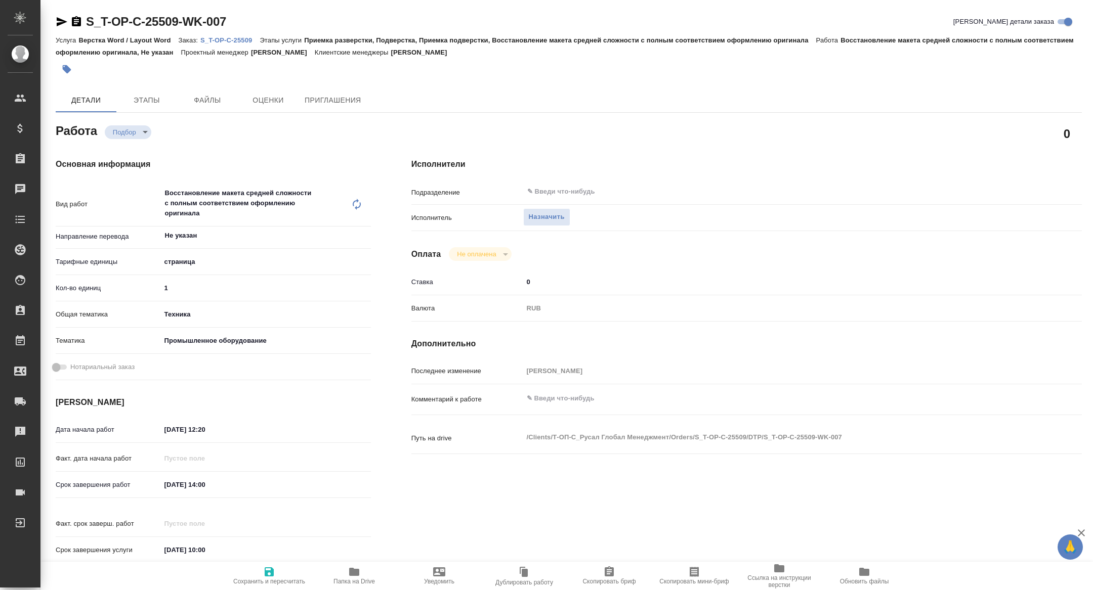
click at [56, 21] on icon "button" at bounding box center [62, 22] width 12 height 12
type textarea "x"
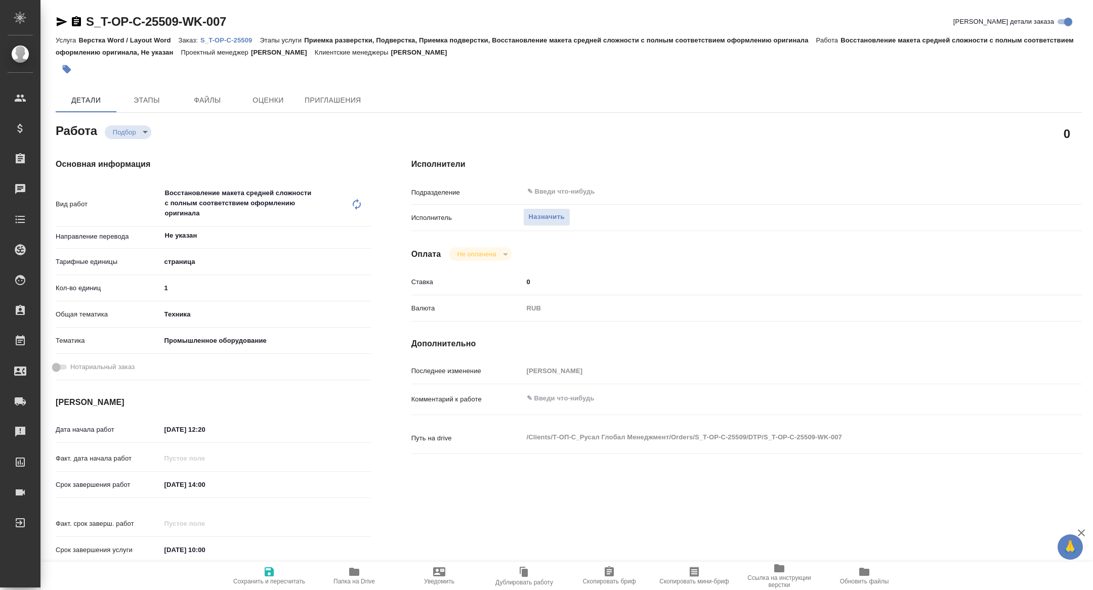
type textarea "x"
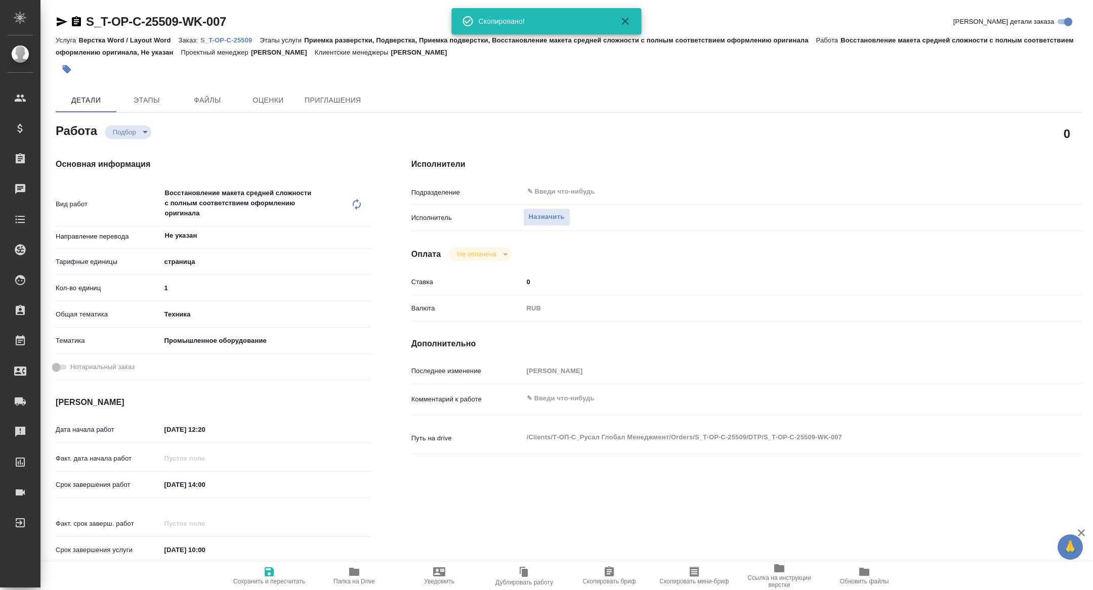
type textarea "x"
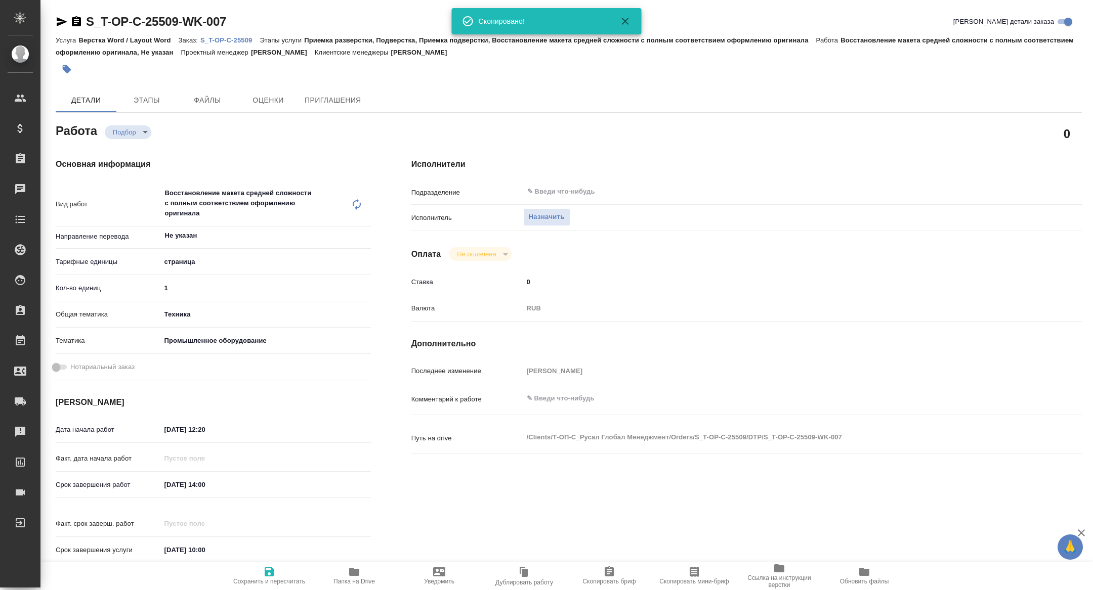
type textarea "x"
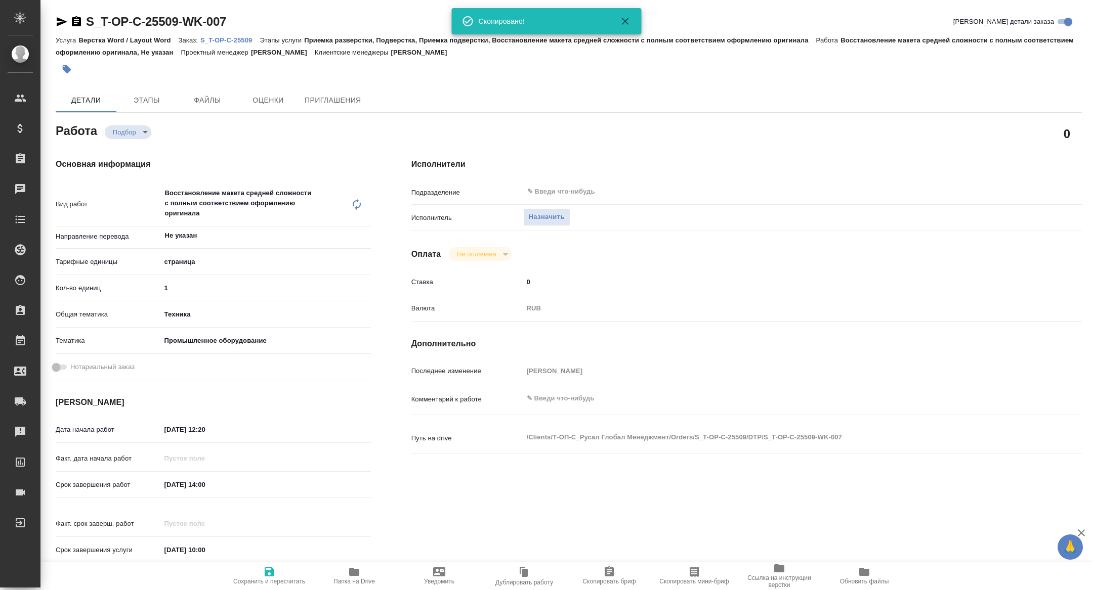
type textarea "x"
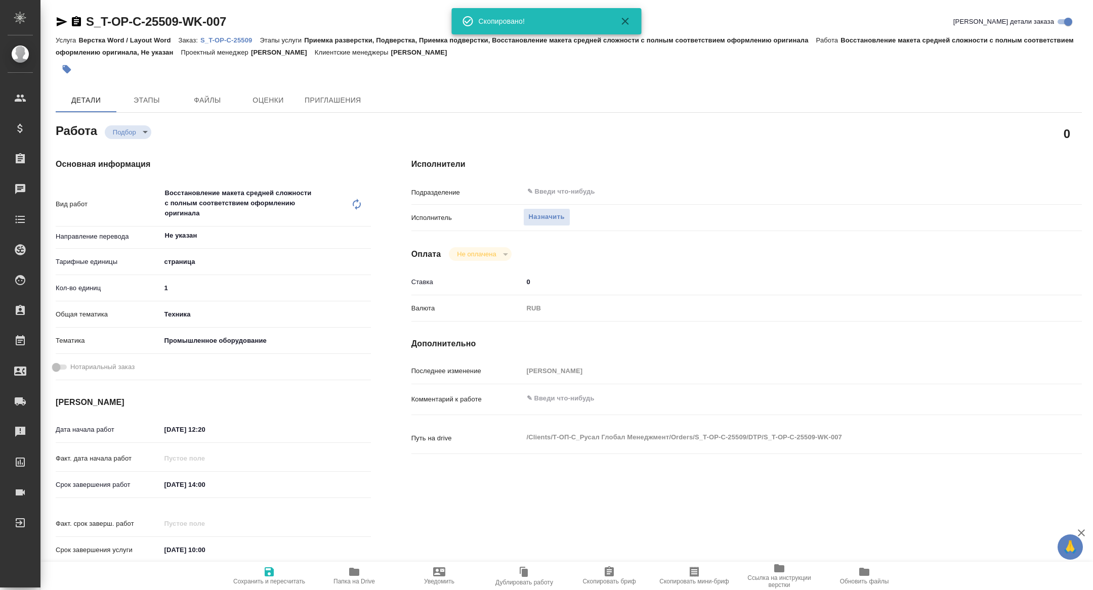
type textarea "x"
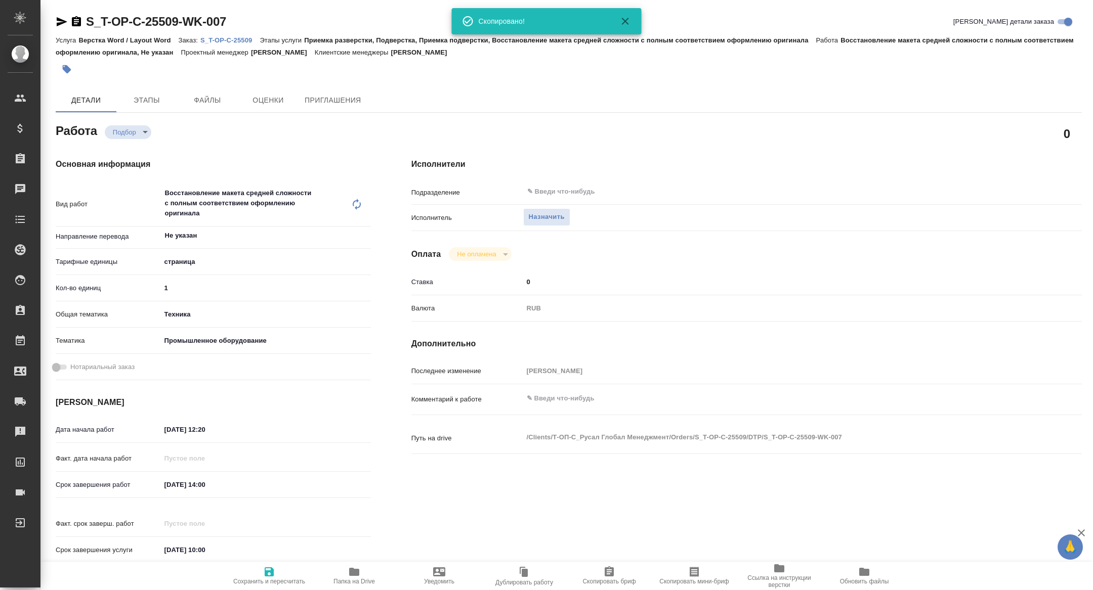
type textarea "x"
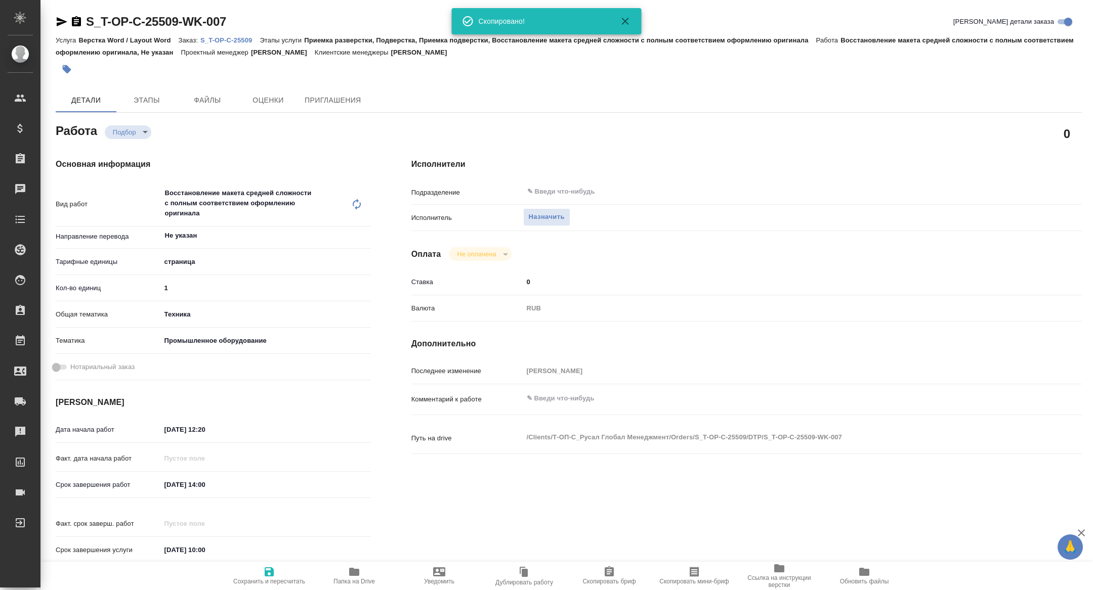
type textarea "x"
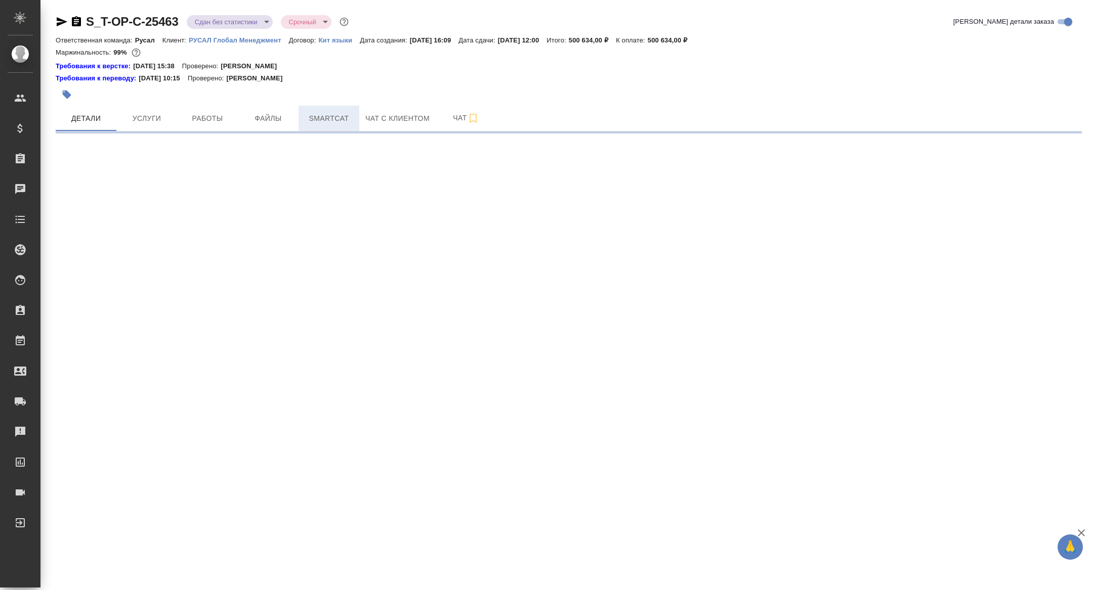
click at [341, 114] on span "Smartcat" at bounding box center [329, 118] width 49 height 13
select select "RU"
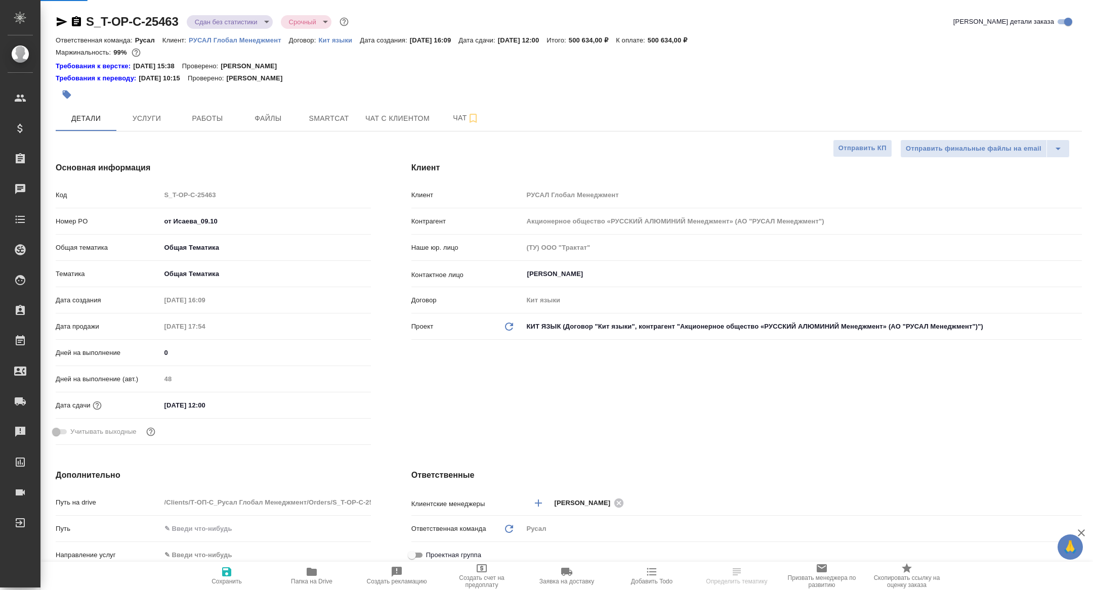
type textarea "x"
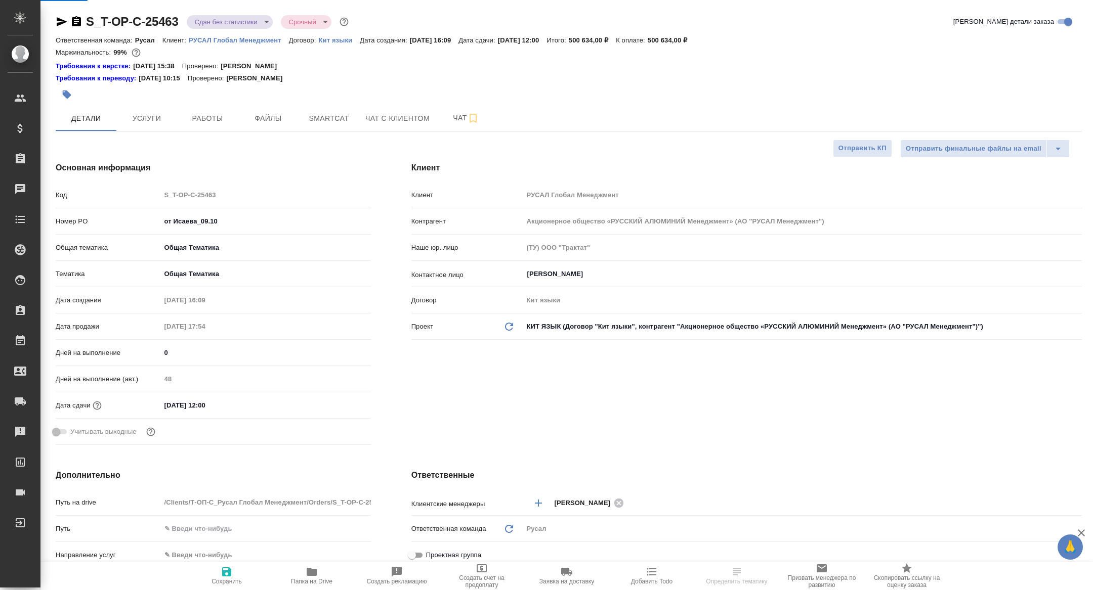
type textarea "x"
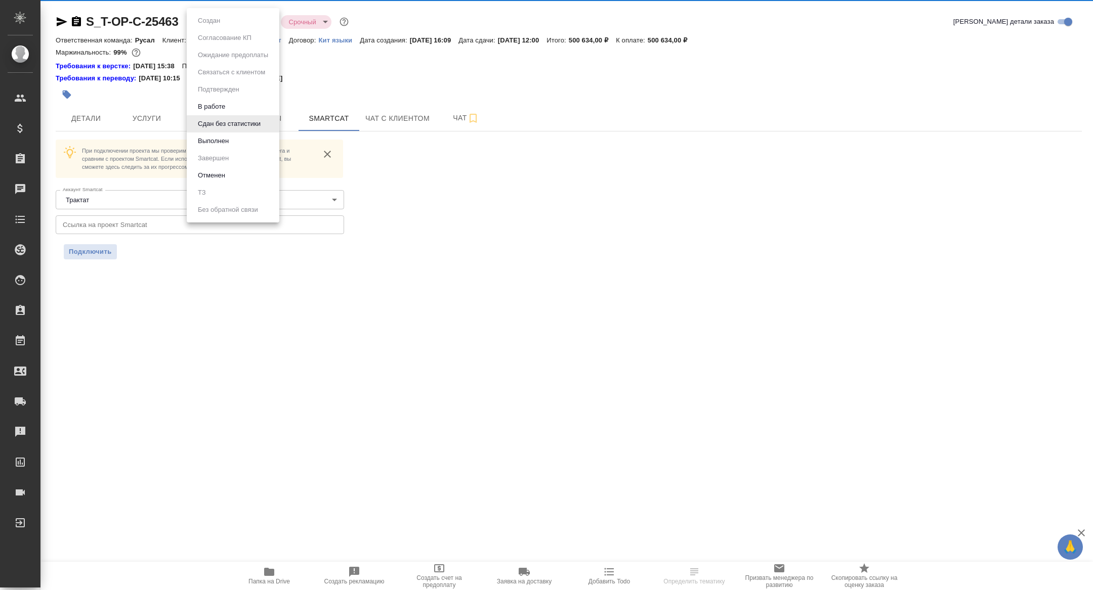
click at [230, 16] on body "🙏 .cls-1 fill:#fff; AWATERA Zhuravleva Alexandra Клиенты Спецификации Заказы Ча…" at bounding box center [546, 295] width 1093 height 590
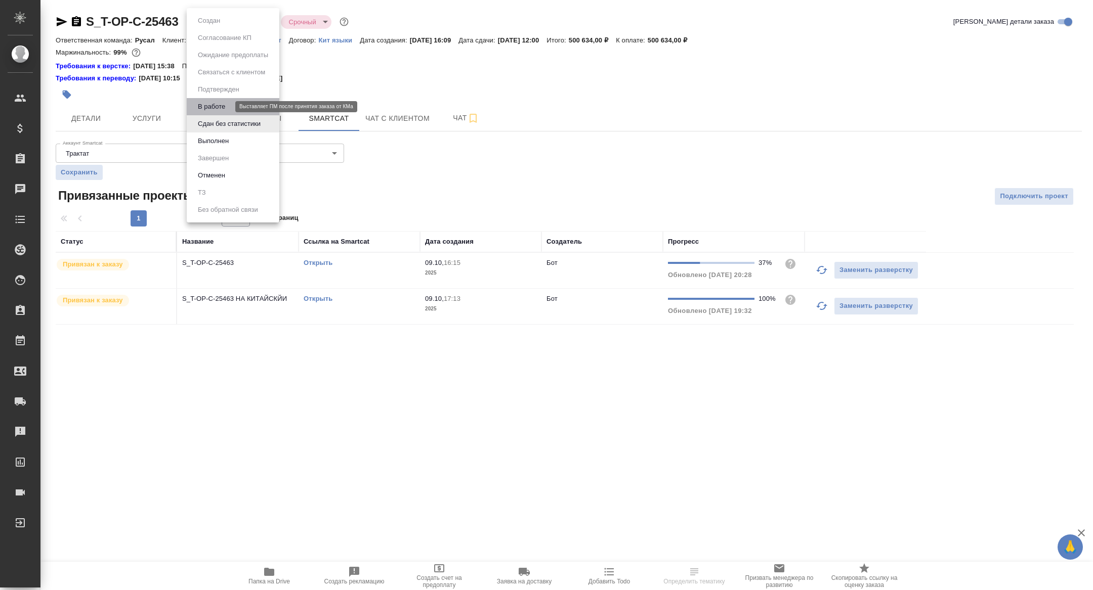
click at [219, 106] on button "В работе" at bounding box center [211, 106] width 33 height 11
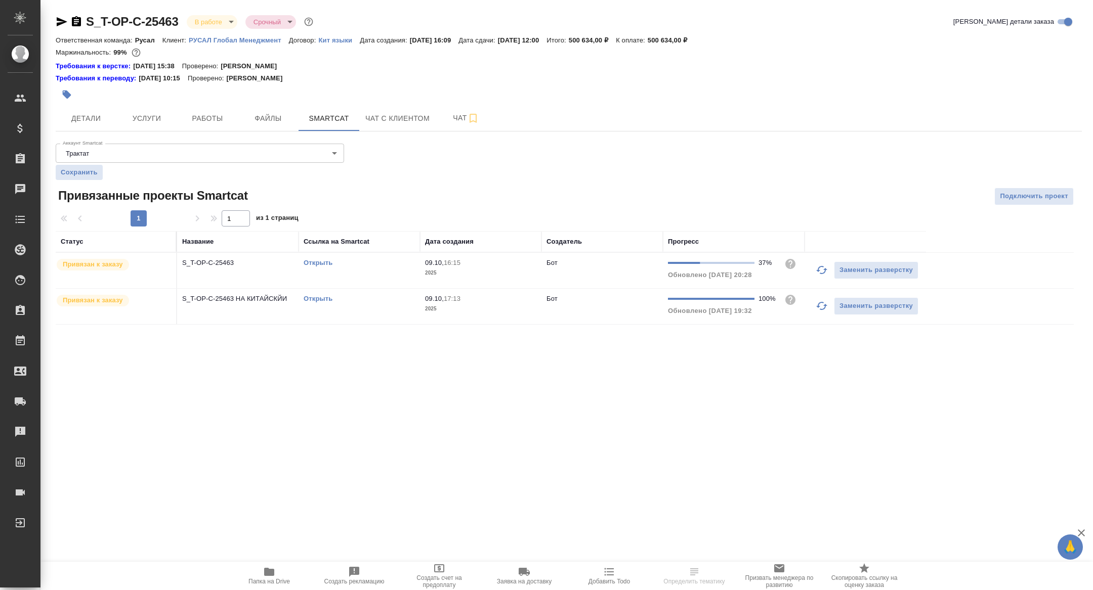
click at [319, 296] on link "Открыть" at bounding box center [318, 299] width 29 height 8
click at [312, 261] on link "Открыть" at bounding box center [318, 263] width 29 height 8
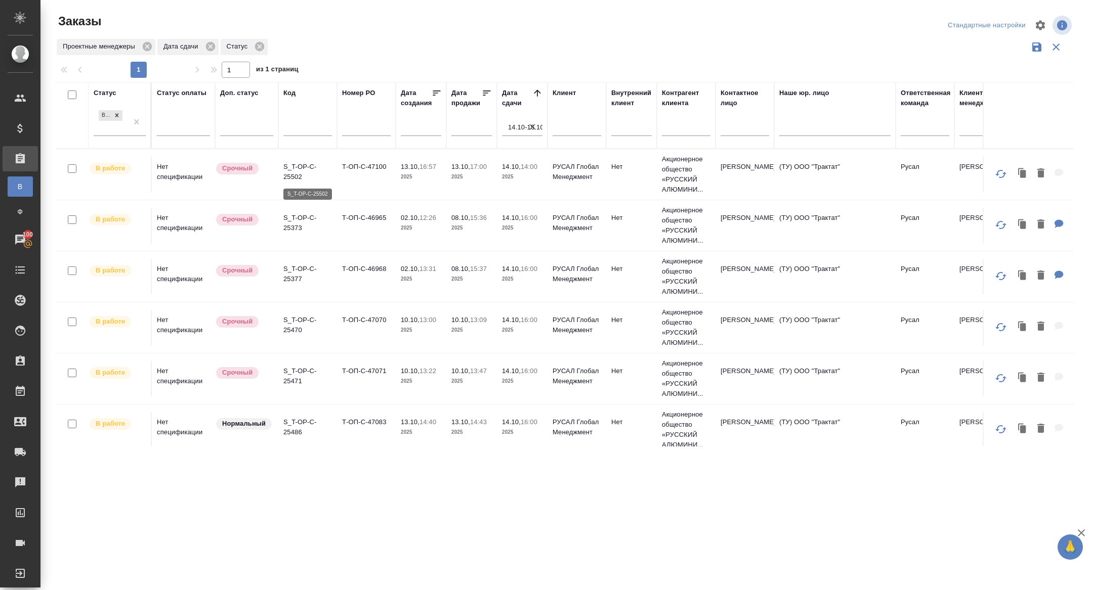
click at [287, 179] on p "S_T-OP-C-25502" at bounding box center [307, 172] width 49 height 20
click at [306, 164] on p "S_T-OP-C-25502" at bounding box center [307, 172] width 49 height 20
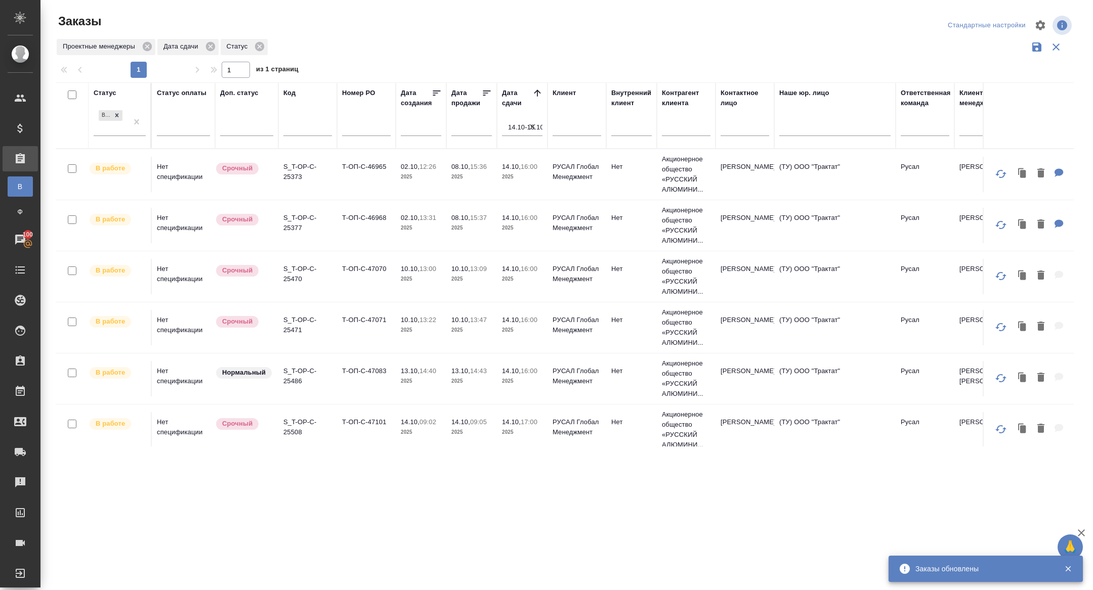
scroll to position [8, 0]
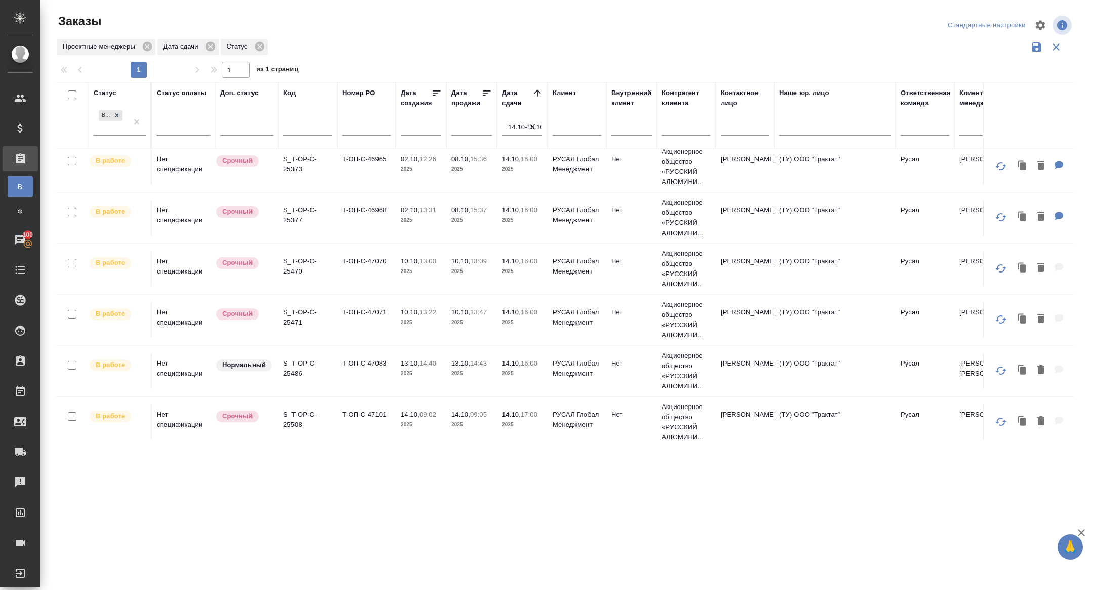
click at [294, 361] on p "S_T-OP-C-25486" at bounding box center [307, 369] width 49 height 20
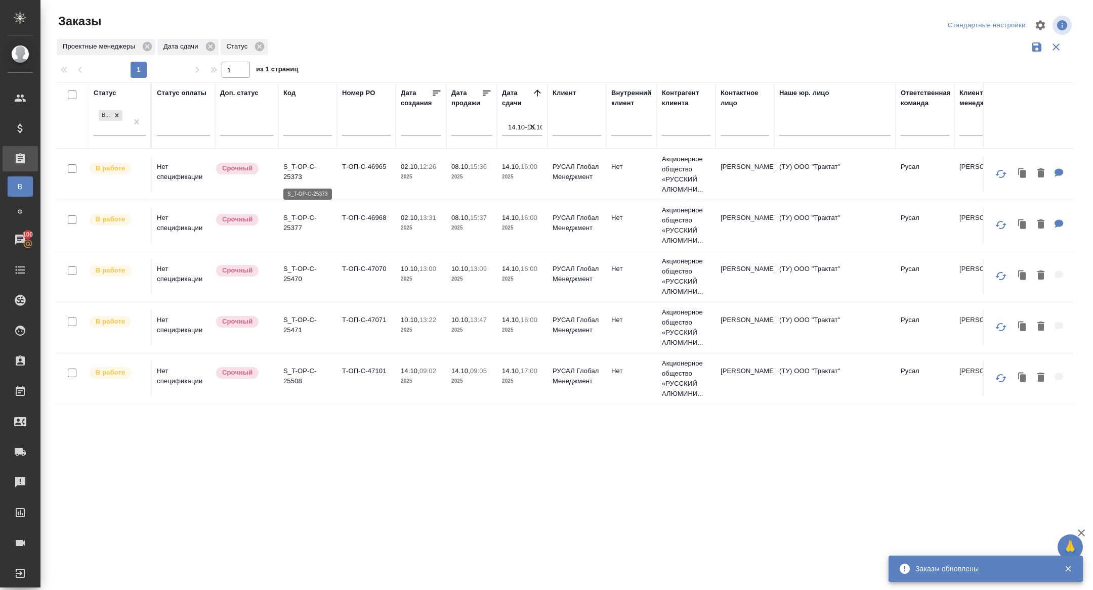
scroll to position [0, 0]
click at [295, 178] on p "S_T-OP-C-25373" at bounding box center [307, 172] width 49 height 20
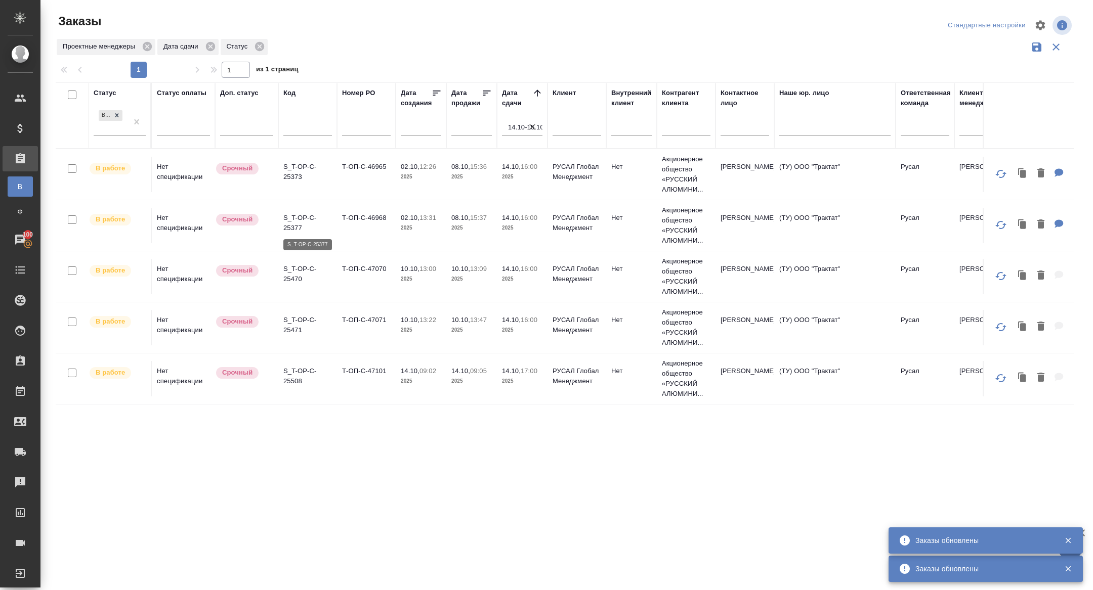
click at [294, 214] on p "S_T-OP-C-25377" at bounding box center [307, 223] width 49 height 20
click at [292, 270] on p "S_T-OP-C-25470" at bounding box center [307, 274] width 49 height 20
click at [296, 320] on p "S_T-OP-C-25471" at bounding box center [307, 325] width 49 height 20
click at [296, 372] on p "S_T-OP-C-25508" at bounding box center [307, 376] width 49 height 20
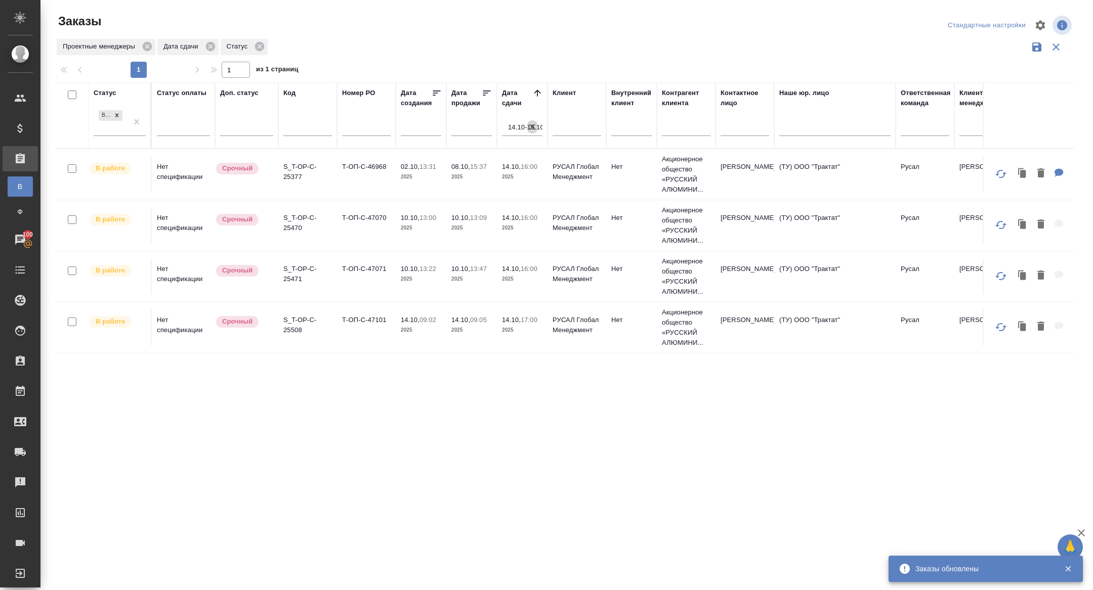
click at [531, 126] on icon "button" at bounding box center [532, 127] width 10 height 10
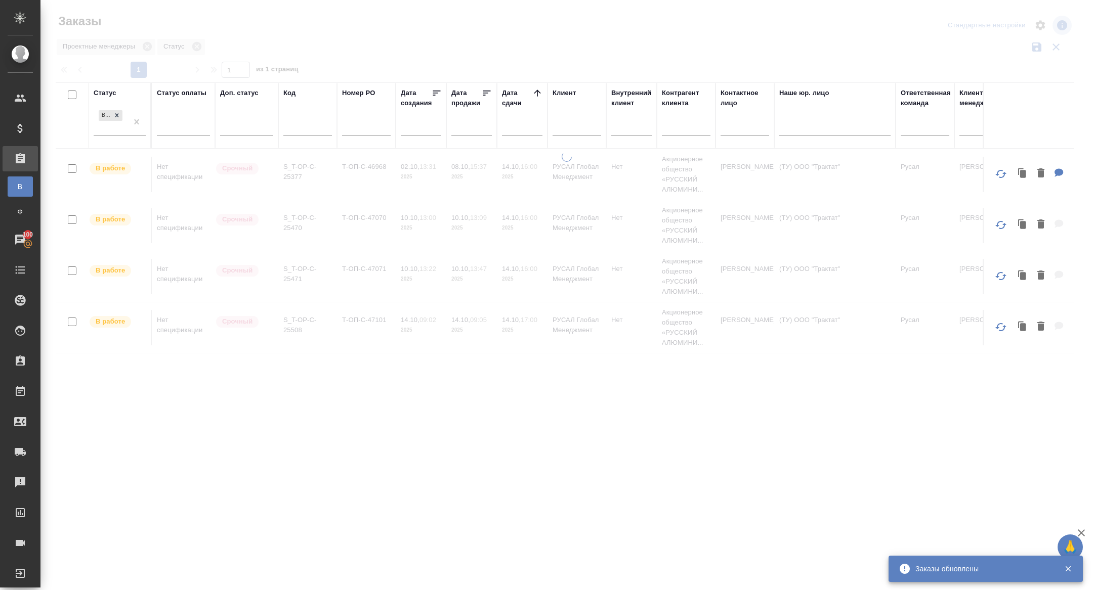
click at [529, 126] on input "text" at bounding box center [525, 127] width 34 height 14
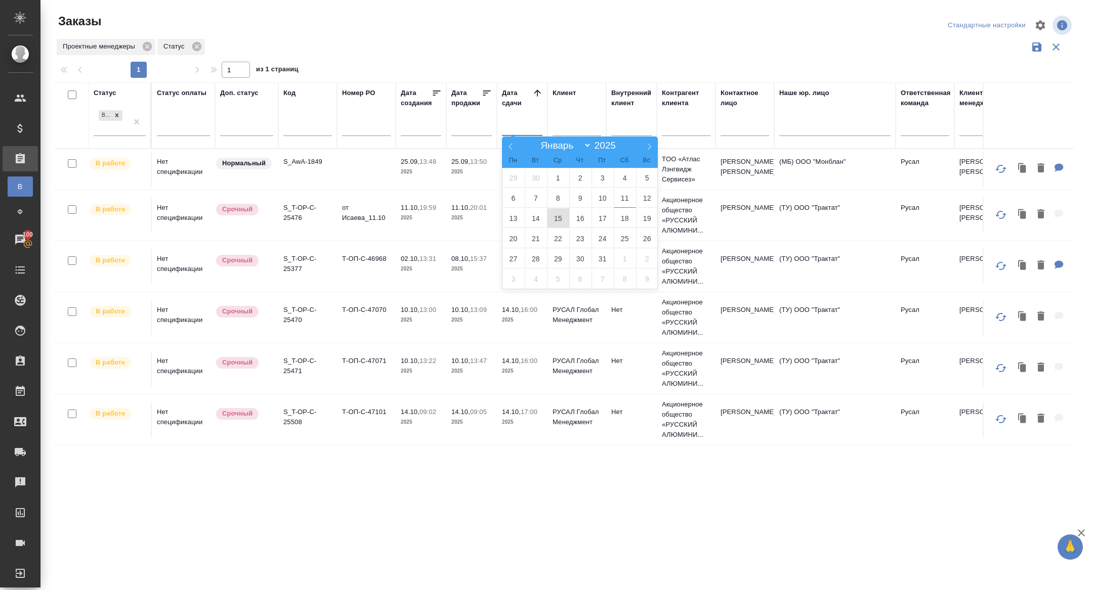
click at [564, 221] on span "15" at bounding box center [558, 218] width 22 height 20
type div "2025-10-14T21:00:00.000Z"
click at [577, 221] on span "16" at bounding box center [580, 218] width 22 height 20
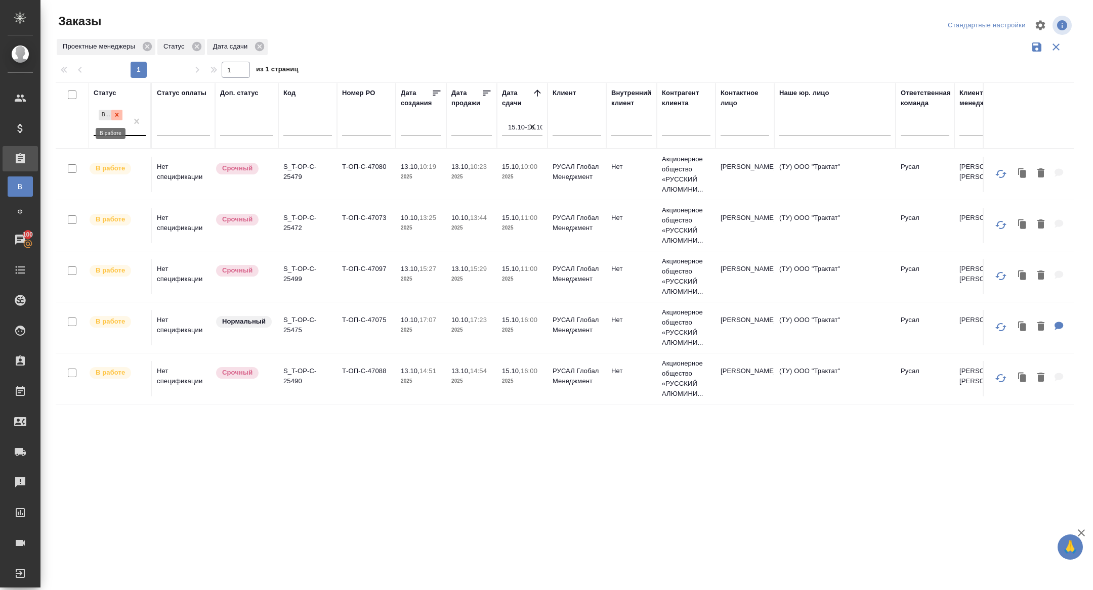
click at [115, 115] on icon at bounding box center [116, 114] width 7 height 7
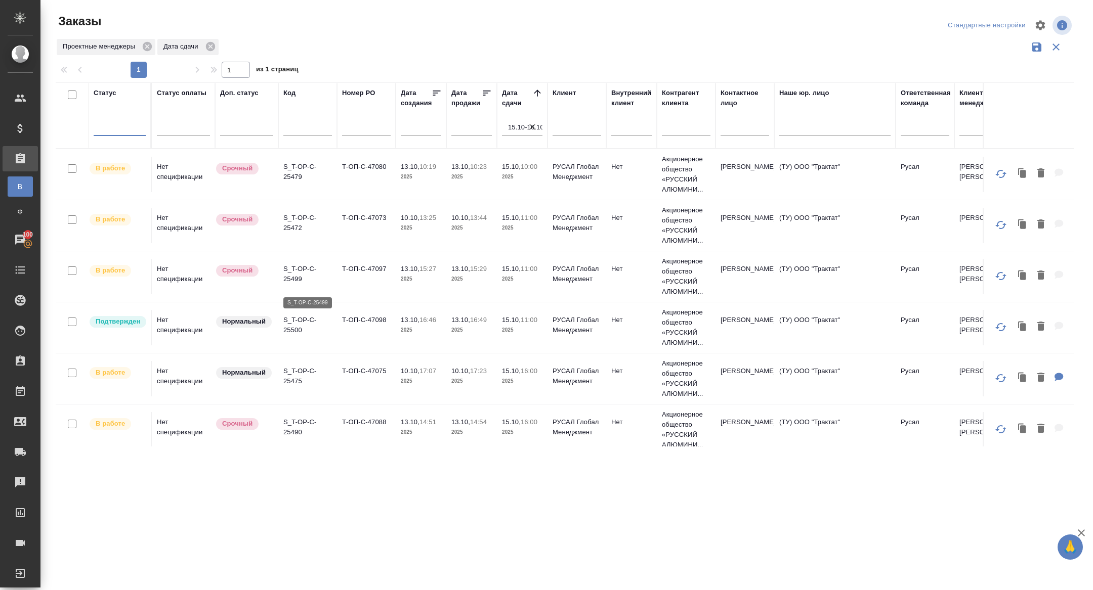
scroll to position [65, 0]
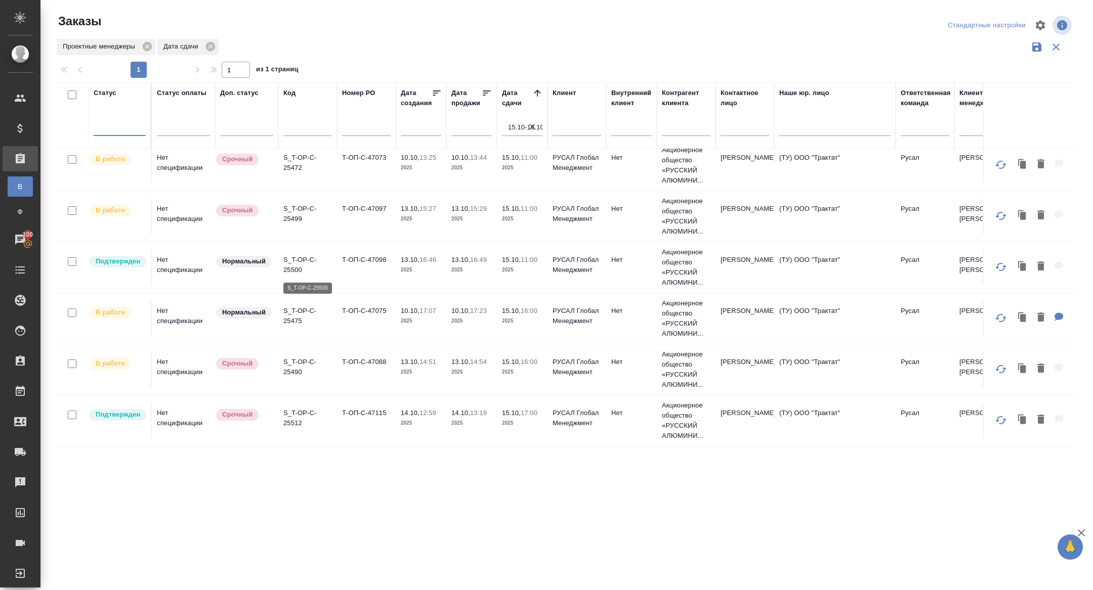
click at [304, 267] on p "S_T-OP-C-25500" at bounding box center [307, 265] width 49 height 20
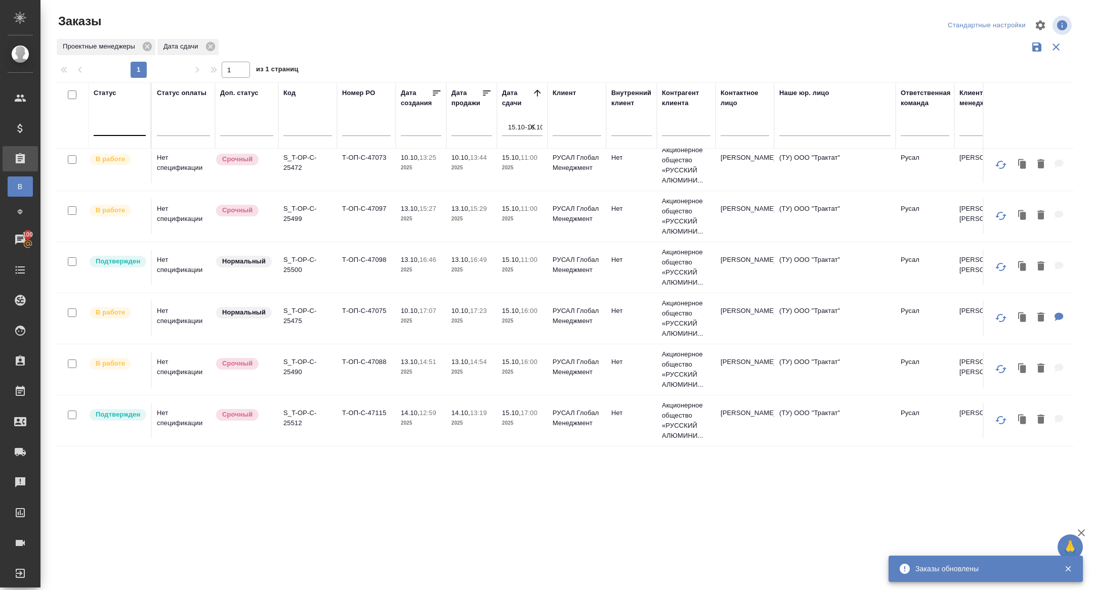
click at [294, 427] on p "S_T-OP-C-25512" at bounding box center [307, 418] width 49 height 20
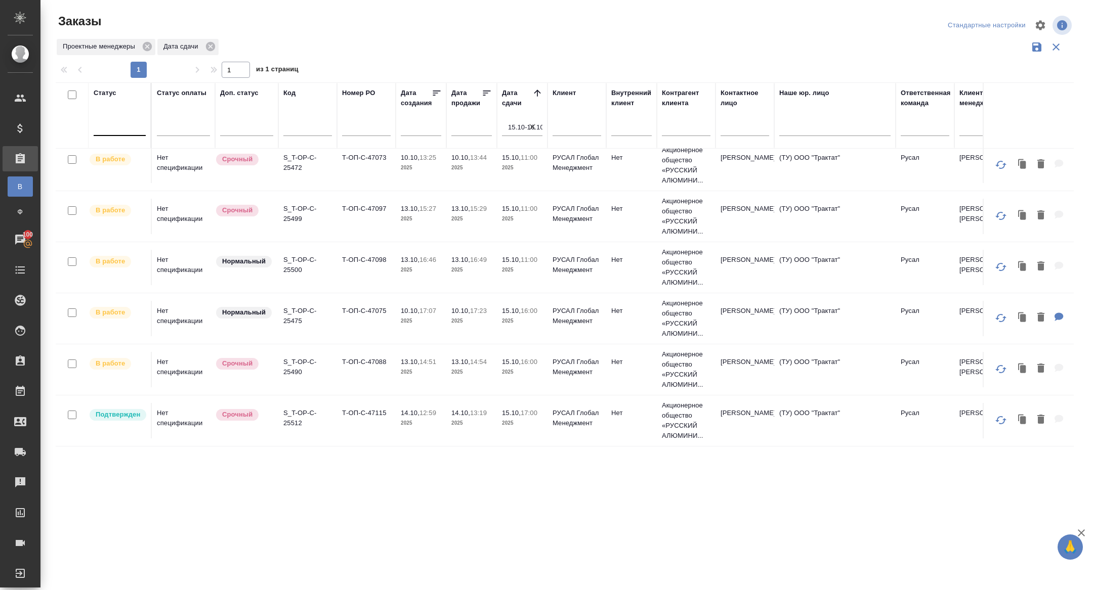
scroll to position [0, 0]
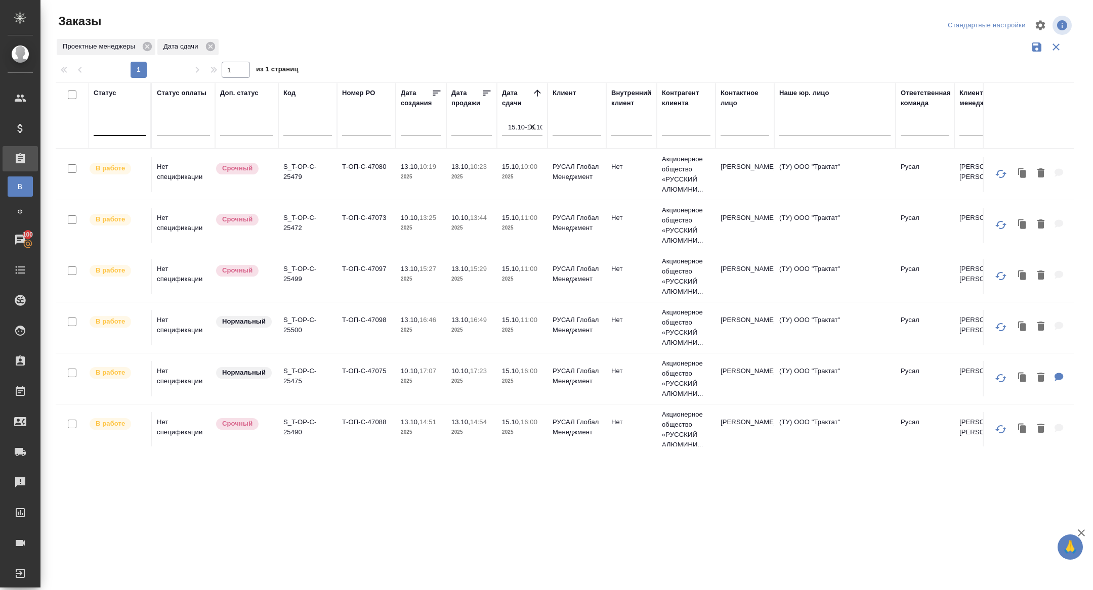
click at [527, 125] on icon "button" at bounding box center [532, 127] width 10 height 10
select select "9"
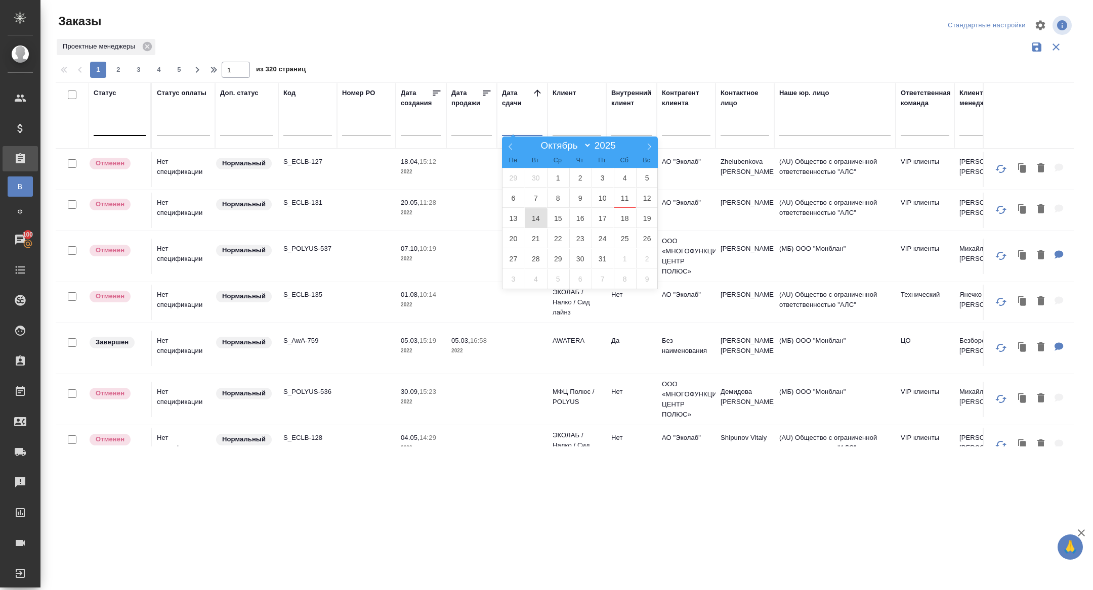
click at [537, 216] on span "14" at bounding box center [536, 218] width 22 height 20
type div "2025-10-13T21:00:00.000Z"
click at [549, 216] on span "15" at bounding box center [558, 218] width 22 height 20
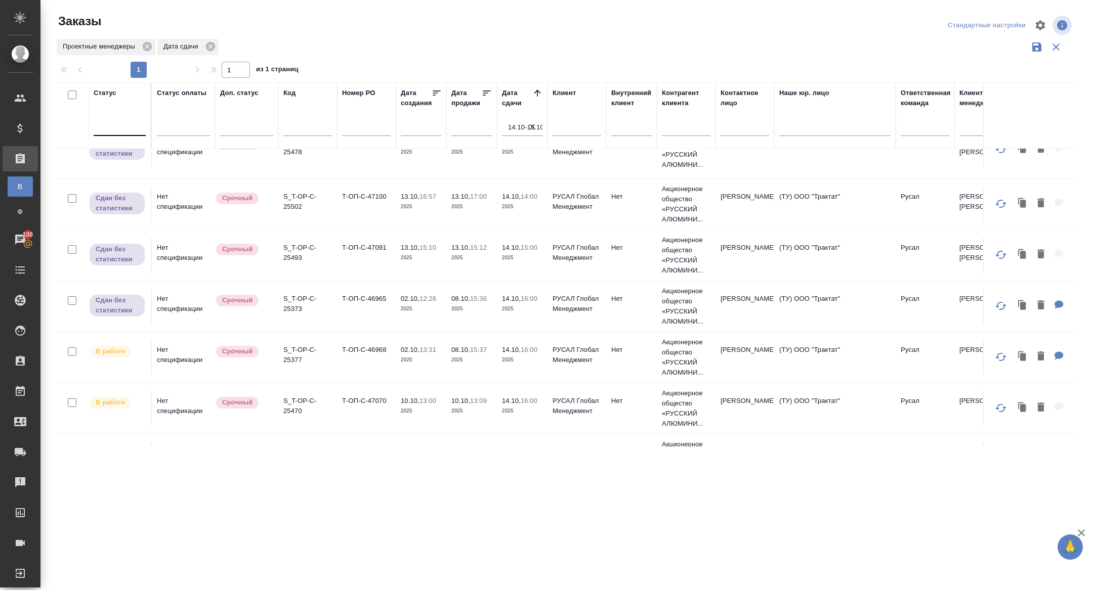
scroll to position [524, 0]
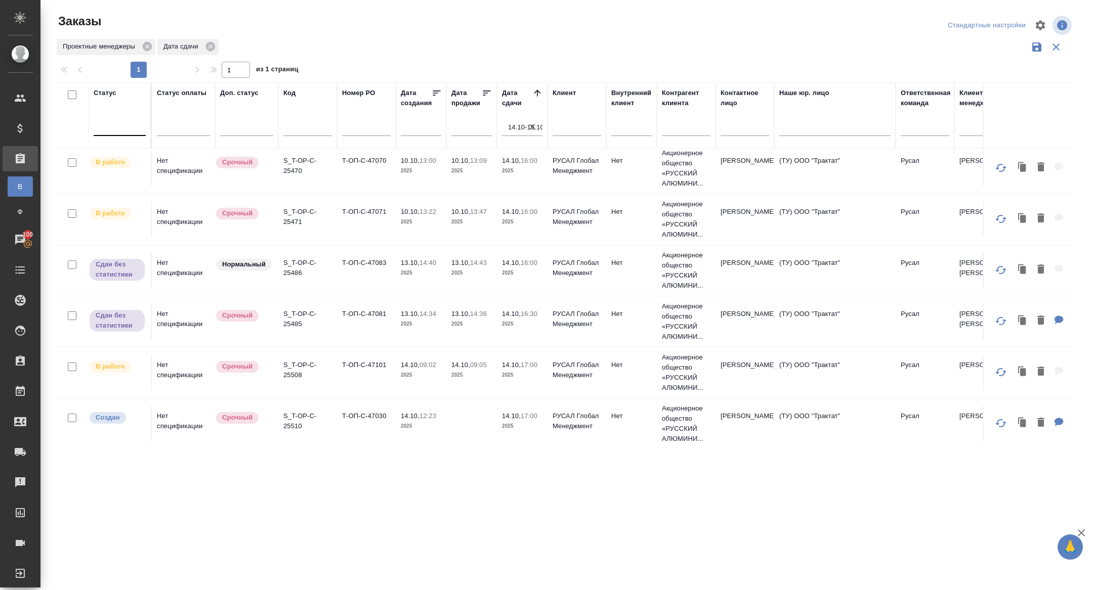
click at [118, 129] on div at bounding box center [120, 125] width 52 height 15
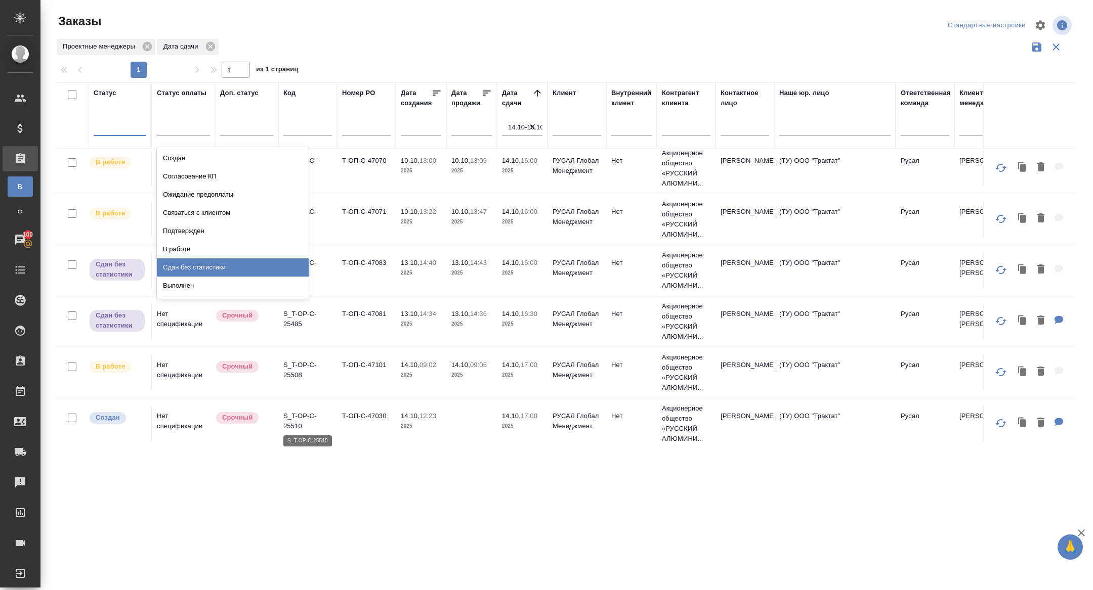
click at [297, 419] on p "S_T-OP-C-25510" at bounding box center [307, 421] width 49 height 20
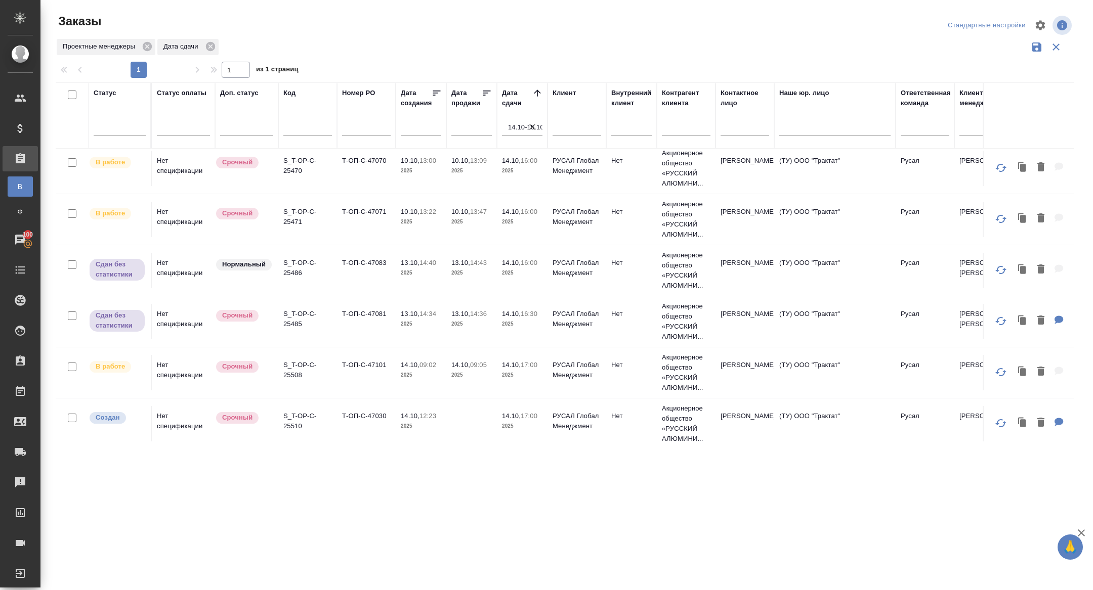
click at [129, 119] on div at bounding box center [120, 126] width 52 height 15
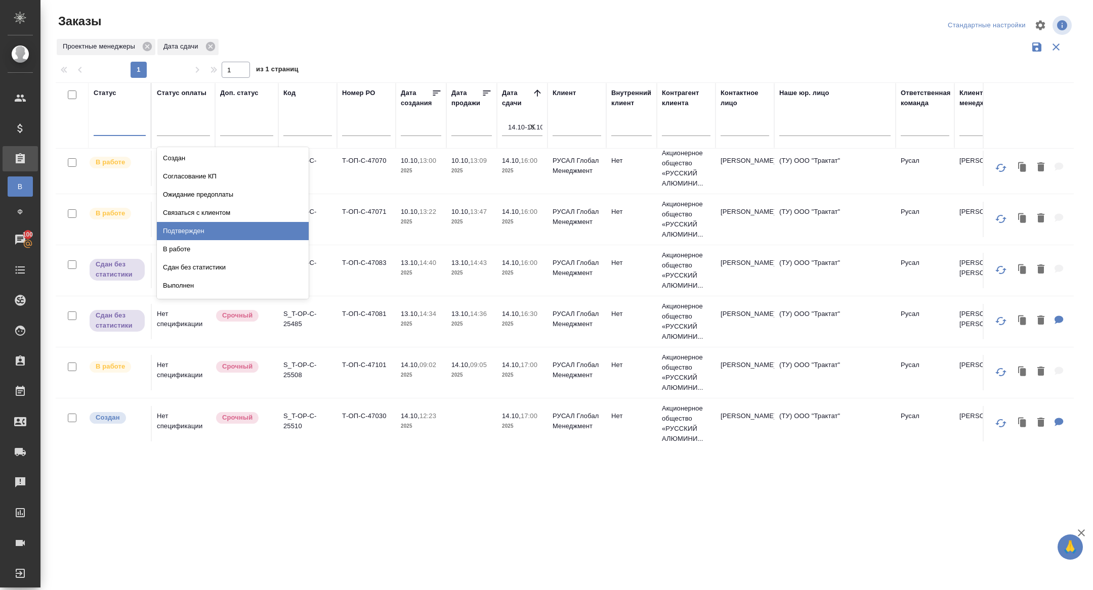
click at [196, 240] on div "В работе" at bounding box center [233, 249] width 152 height 18
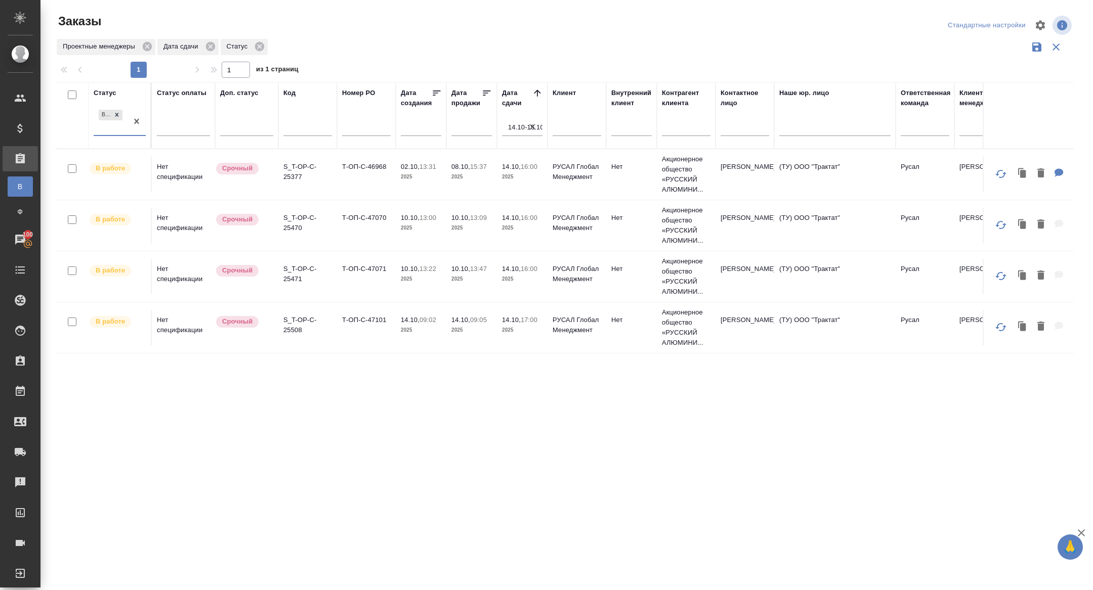
scroll to position [0, 0]
click at [291, 277] on p "S_T-OP-C-25471" at bounding box center [307, 274] width 49 height 20
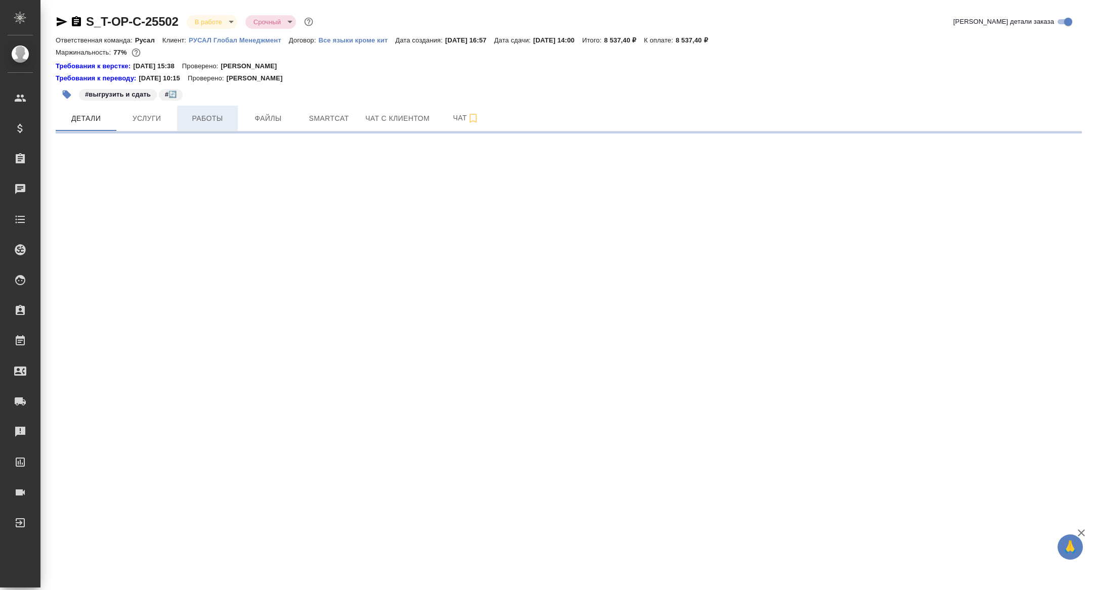
click at [210, 120] on span "Работы" at bounding box center [207, 118] width 49 height 13
select select "RU"
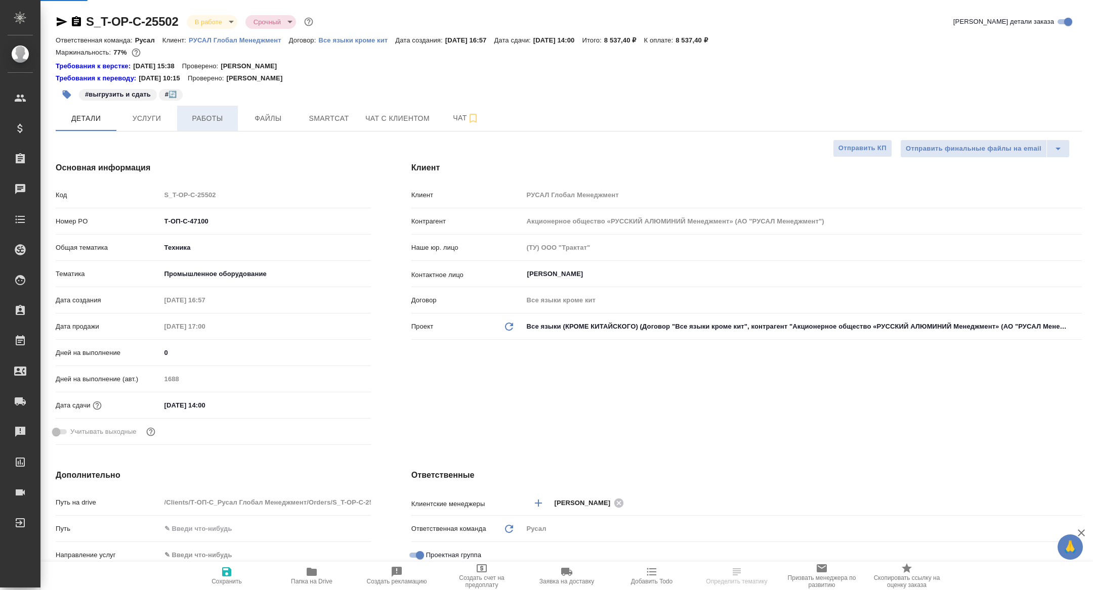
type textarea "x"
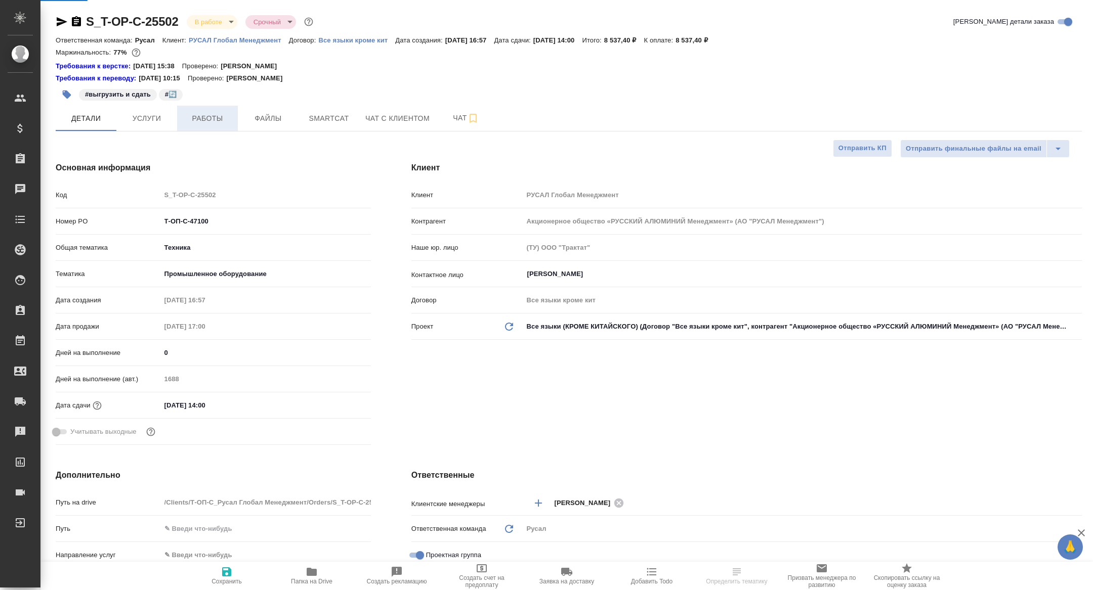
type textarea "x"
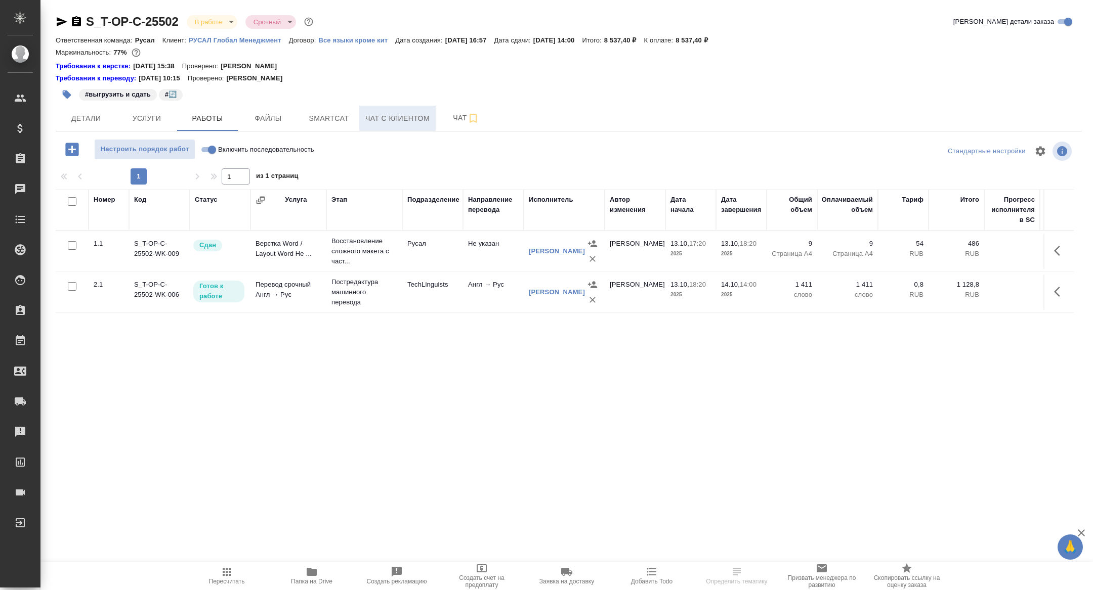
click at [359, 128] on button "Чат с клиентом" at bounding box center [397, 118] width 76 height 25
click at [327, 125] on button "Smartcat" at bounding box center [329, 118] width 61 height 25
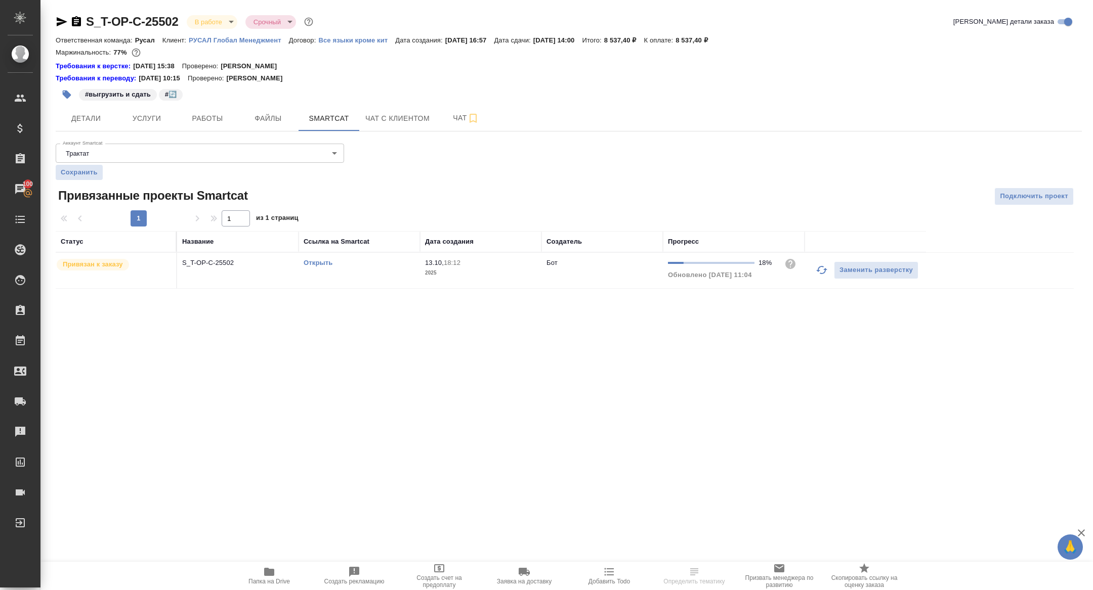
click at [818, 267] on icon "button" at bounding box center [822, 270] width 12 height 12
